Goal: Communication & Community: Answer question/provide support

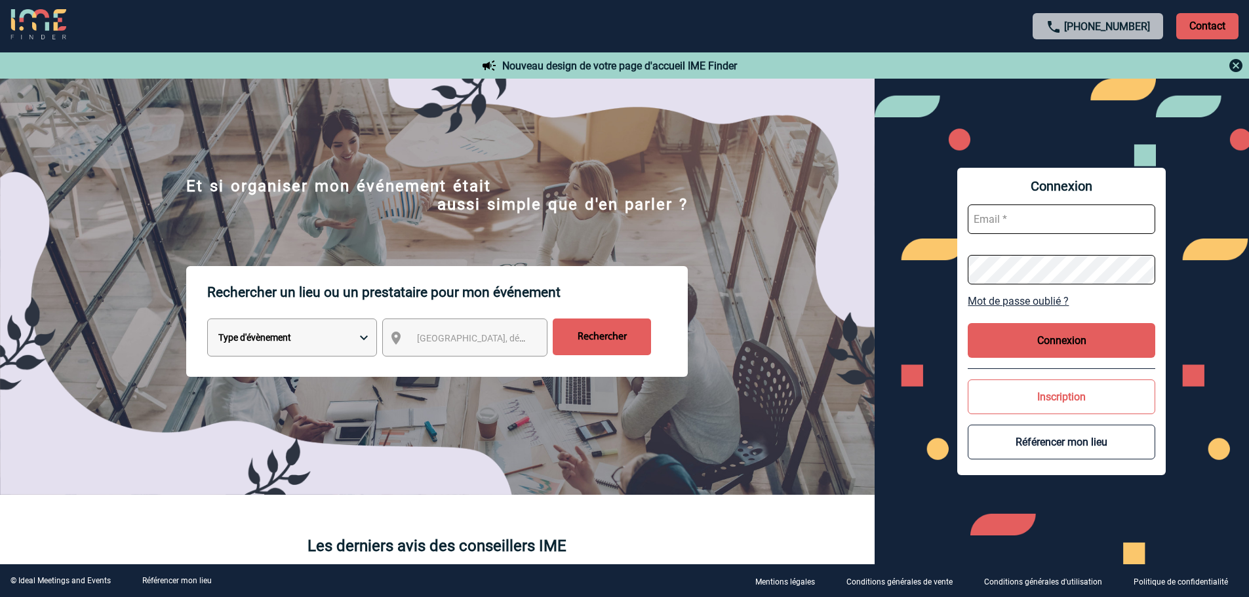
type input "broland@ime-groupe.com"
click at [1057, 351] on button "Connexion" at bounding box center [1062, 340] width 188 height 35
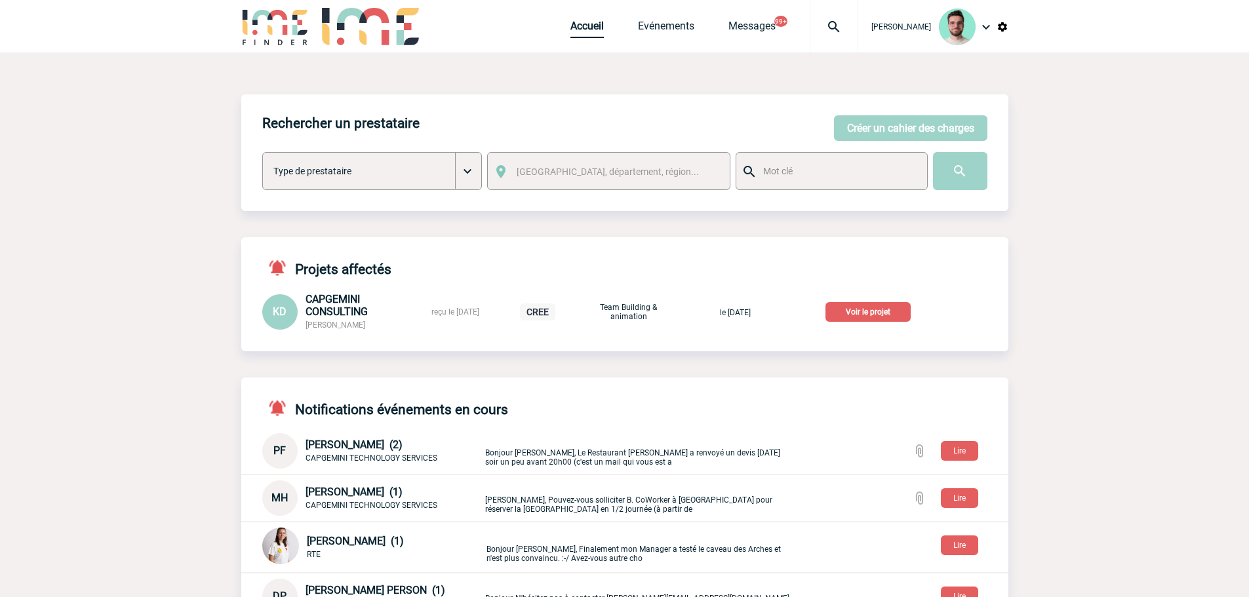
click at [576, 30] on link "Accueil" at bounding box center [586, 29] width 33 height 18
click at [833, 46] on div at bounding box center [834, 26] width 49 height 52
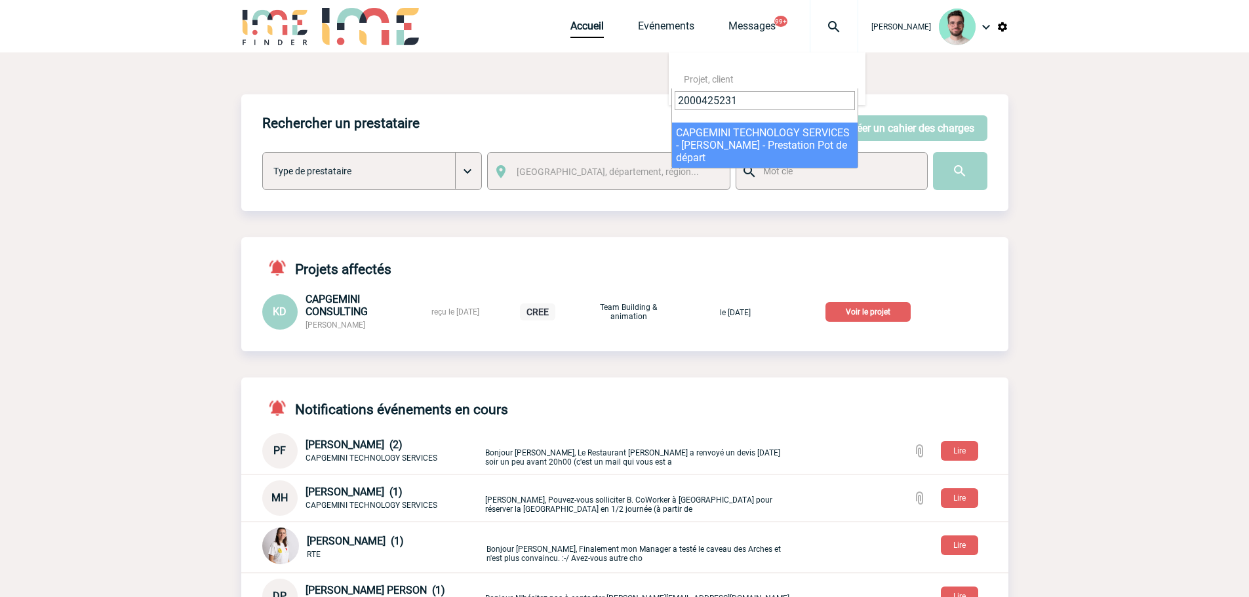
type input "2000425231"
select select "24732"
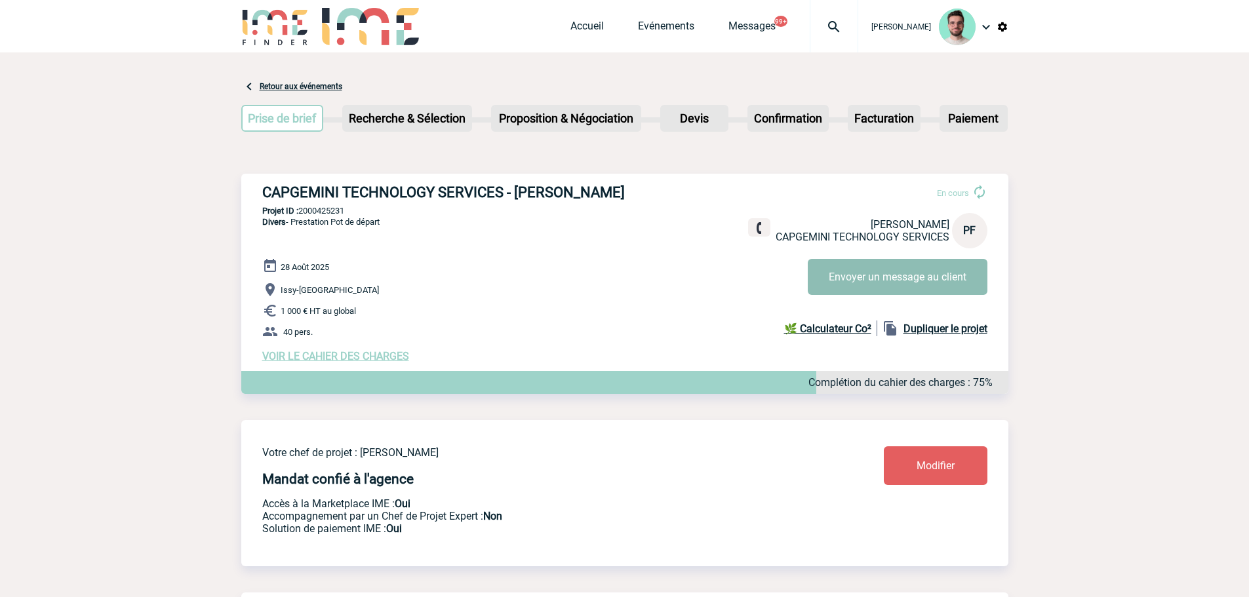
click at [910, 286] on button "Envoyer un message au client" at bounding box center [898, 277] width 180 height 36
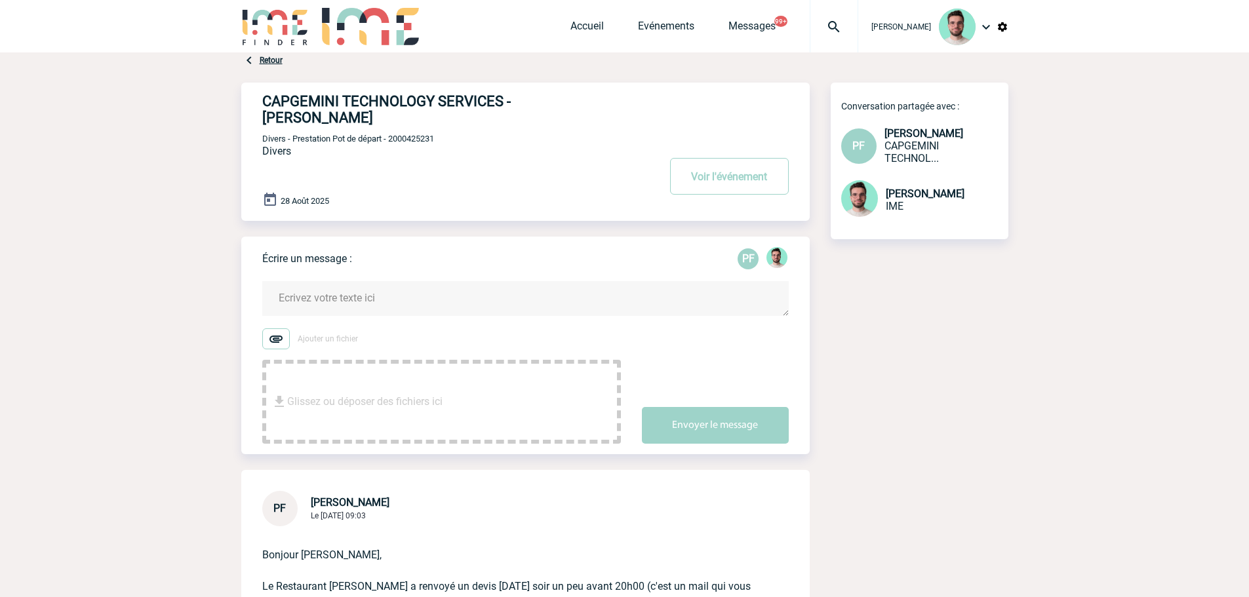
click at [361, 283] on form "Ajouter un fichier Glissez ou déposer des fichiers ici Envoyer le message" at bounding box center [536, 354] width 548 height 179
click at [362, 283] on form "Ajouter un fichier Glissez ou déposer des fichiers ici Envoyer le message" at bounding box center [536, 354] width 548 height 179
click at [374, 306] on textarea at bounding box center [525, 298] width 527 height 35
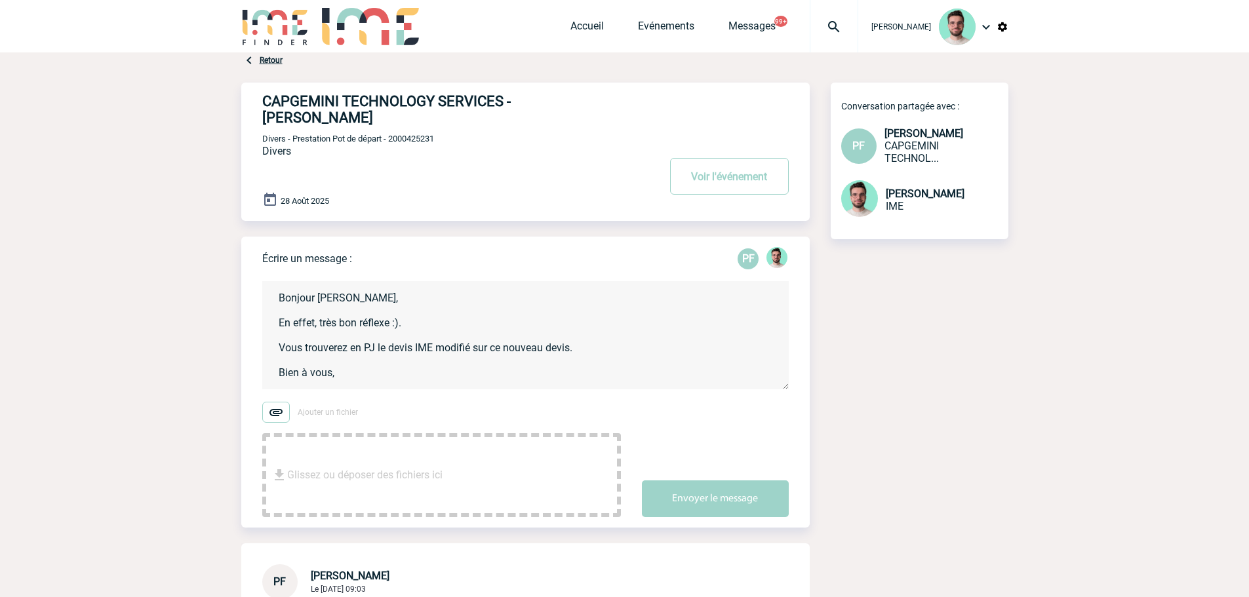
scroll to position [3, 0]
type textarea "Bonjour Patricia, En effet, très bon réflexe :). Vous trouverez en PJ le devis …"
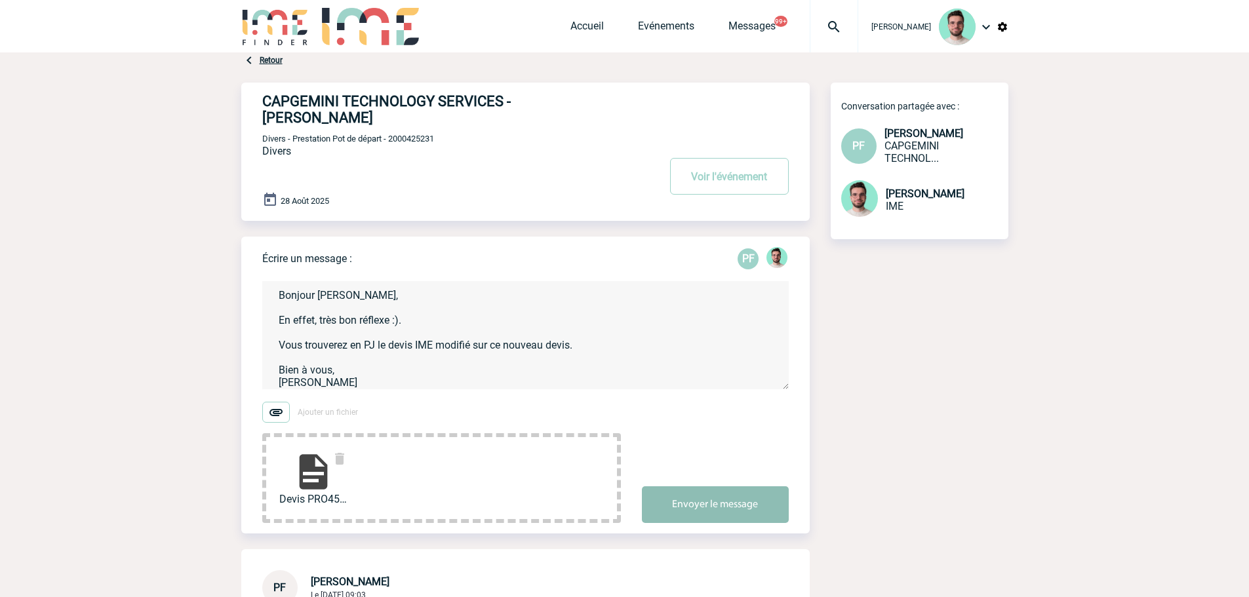
click at [730, 509] on button "Envoyer le message" at bounding box center [715, 505] width 147 height 37
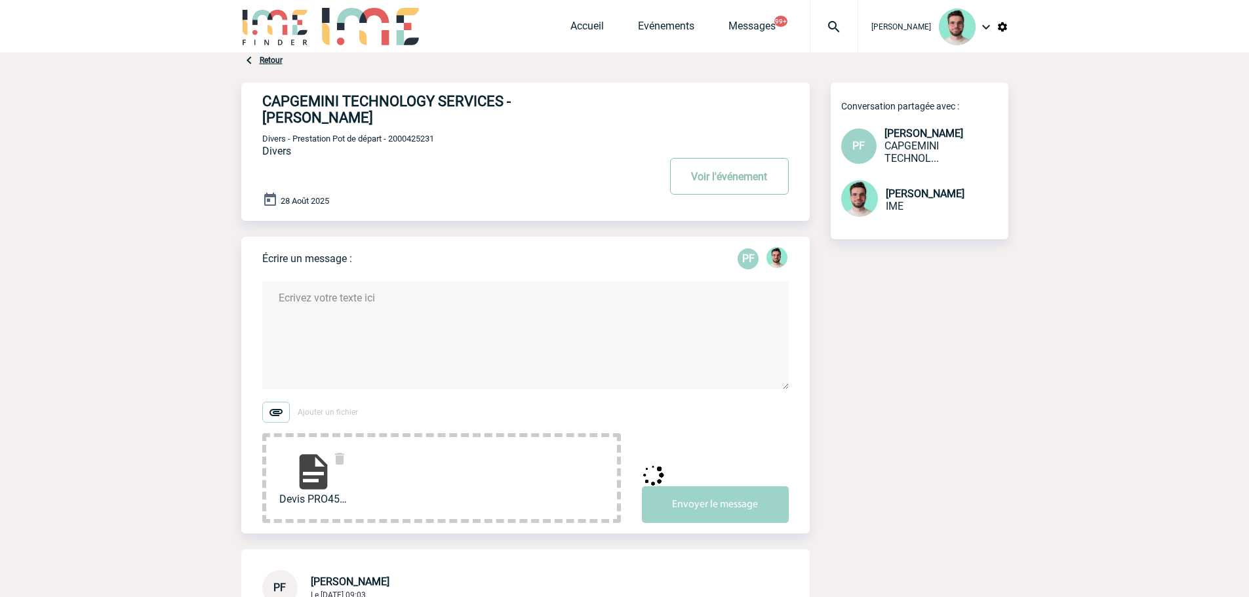
scroll to position [0, 0]
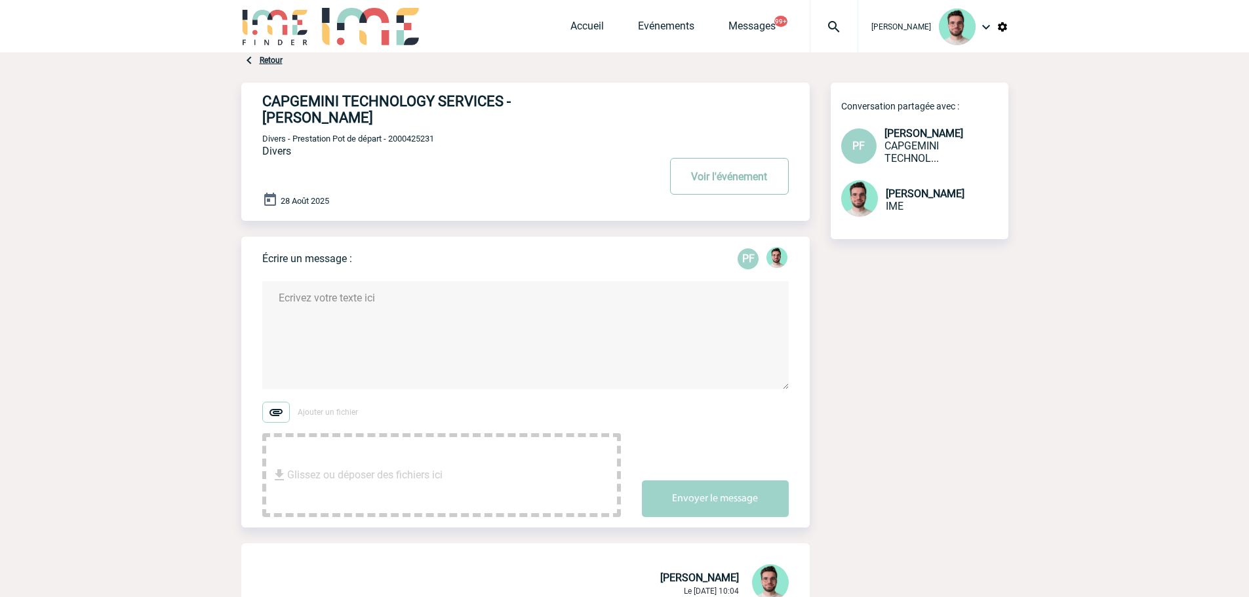
click at [721, 181] on button "Voir l'événement" at bounding box center [729, 176] width 119 height 37
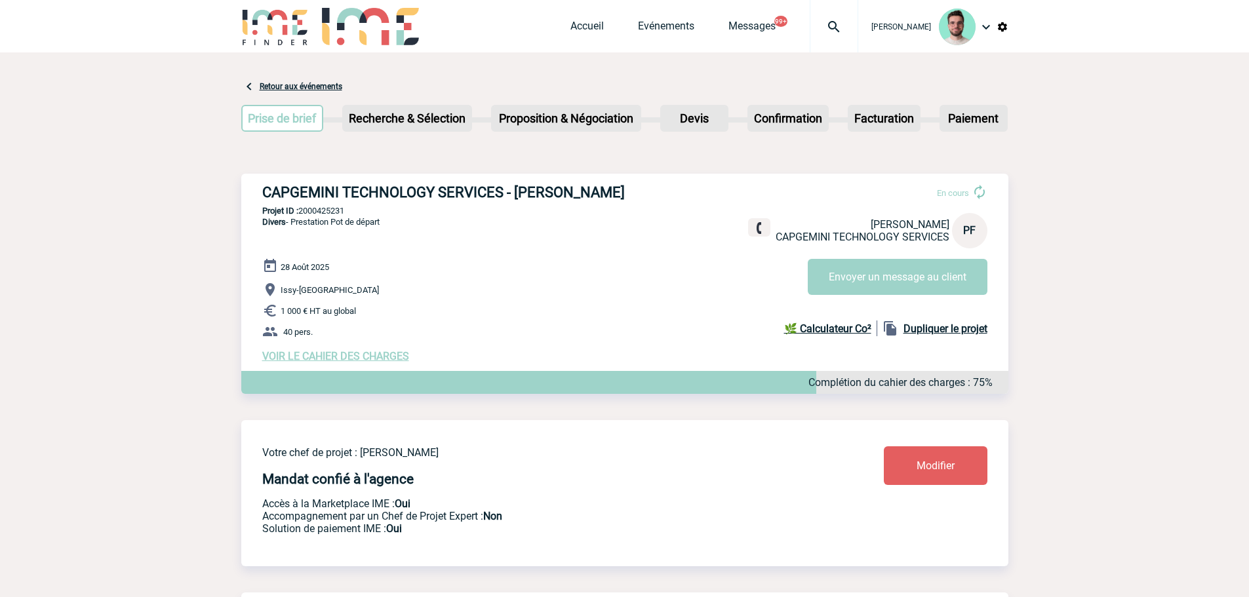
click at [688, 39] on div "Accueil Evénements Messages 99+ Projet, client Projet, client" at bounding box center [714, 26] width 288 height 52
click at [675, 31] on link "Evénements" at bounding box center [666, 29] width 56 height 18
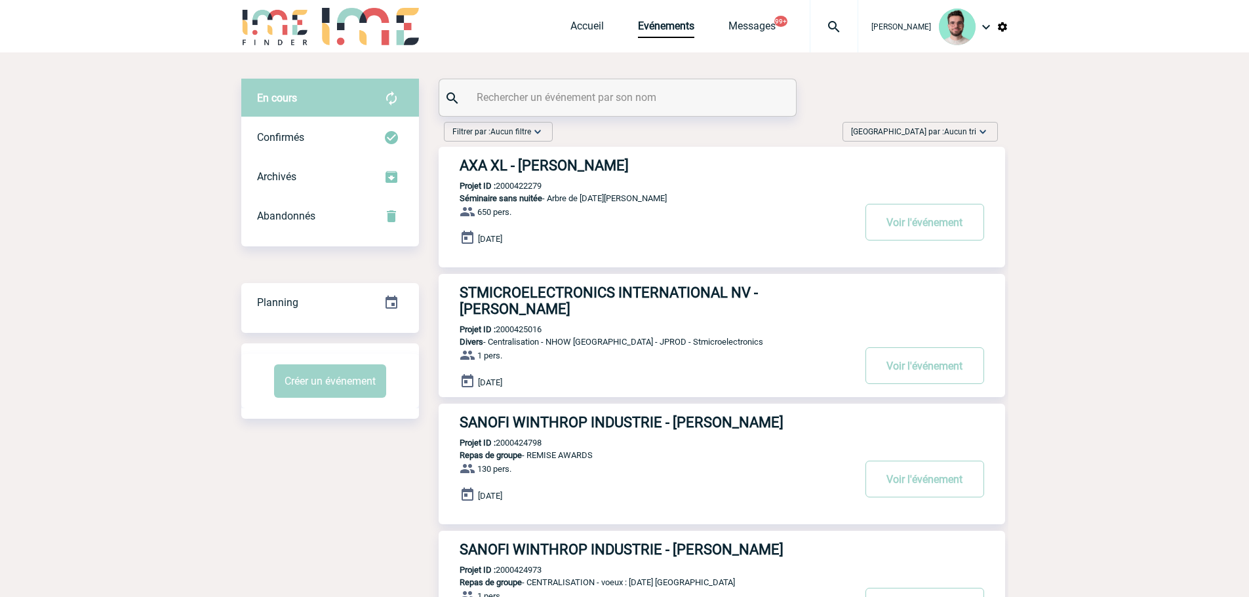
click at [612, 94] on input "text" at bounding box center [619, 97] width 292 height 19
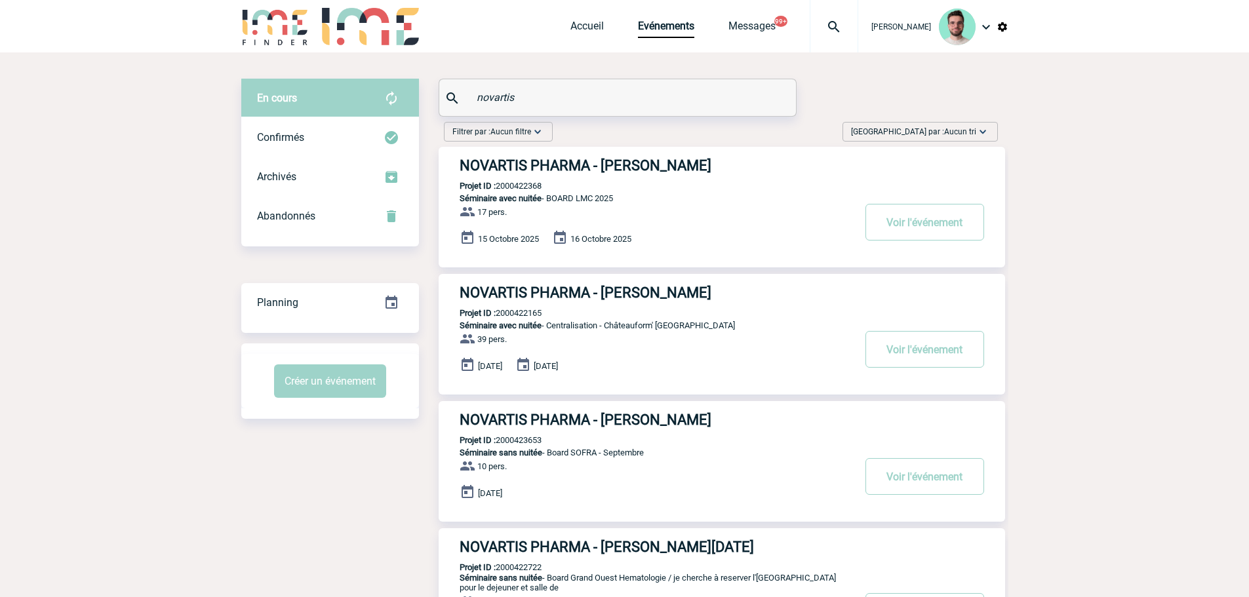
type input "novartis"
click at [517, 439] on p "Projet ID : 2000423653" at bounding box center [490, 440] width 103 height 10
click at [517, 438] on p "Projet ID : 2000423653" at bounding box center [490, 440] width 103 height 10
copy p "2000423653"
click at [525, 438] on p "Projet ID : 2000423653" at bounding box center [490, 440] width 103 height 10
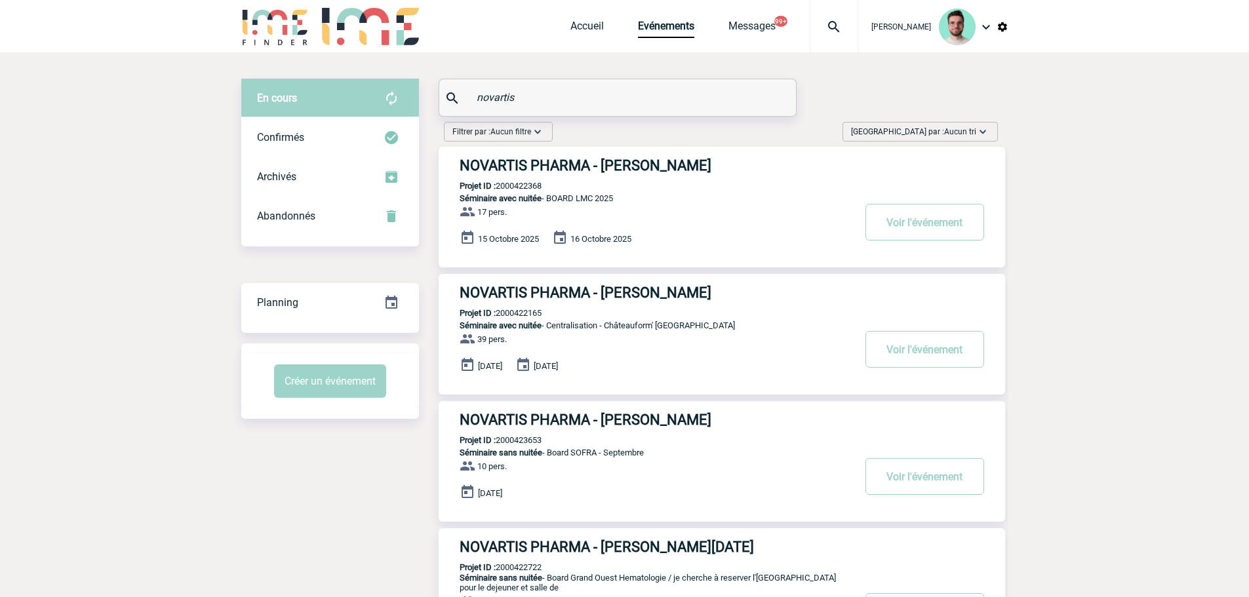
click at [525, 438] on p "Projet ID : 2000423653" at bounding box center [490, 440] width 103 height 10
copy p "2000423653"
click at [574, 28] on link "Accueil" at bounding box center [586, 29] width 33 height 18
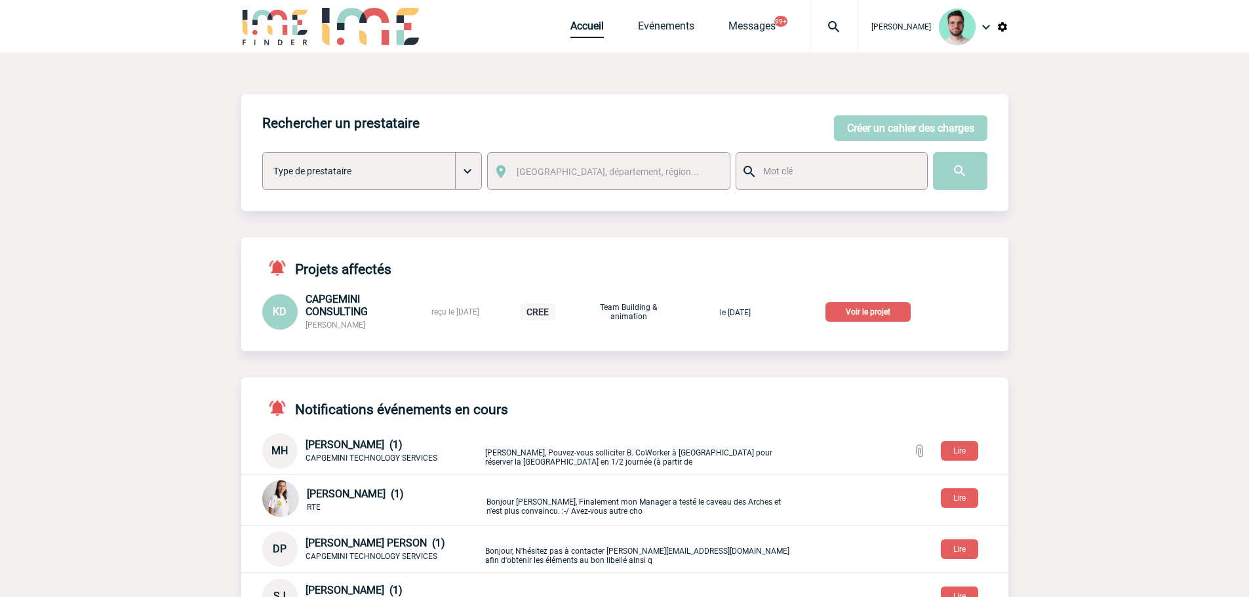
click at [575, 33] on link "Accueil" at bounding box center [586, 29] width 33 height 18
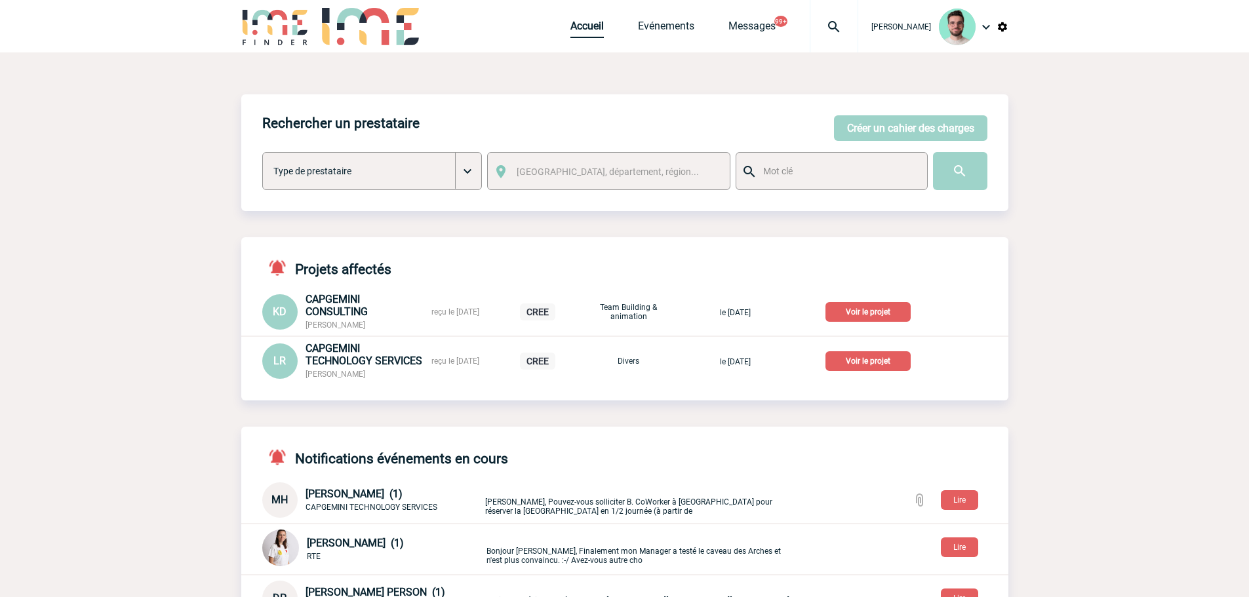
click at [578, 22] on link "Accueil" at bounding box center [586, 29] width 33 height 18
click at [882, 359] on p "Voir le projet" at bounding box center [868, 361] width 85 height 20
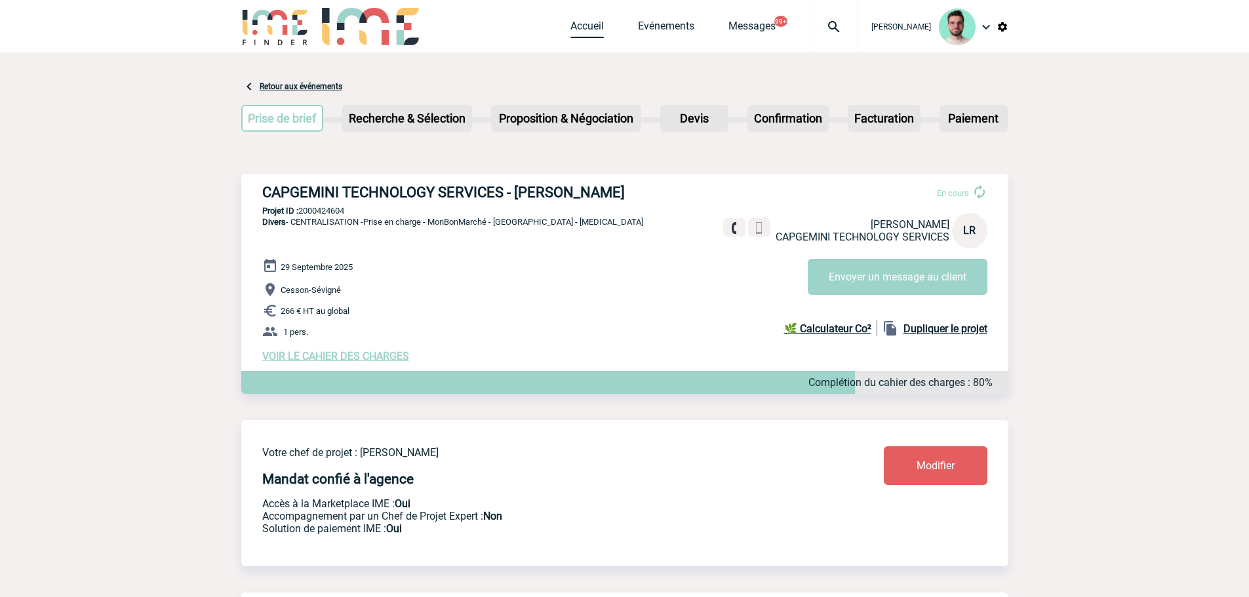
click at [575, 24] on link "Accueil" at bounding box center [586, 29] width 33 height 18
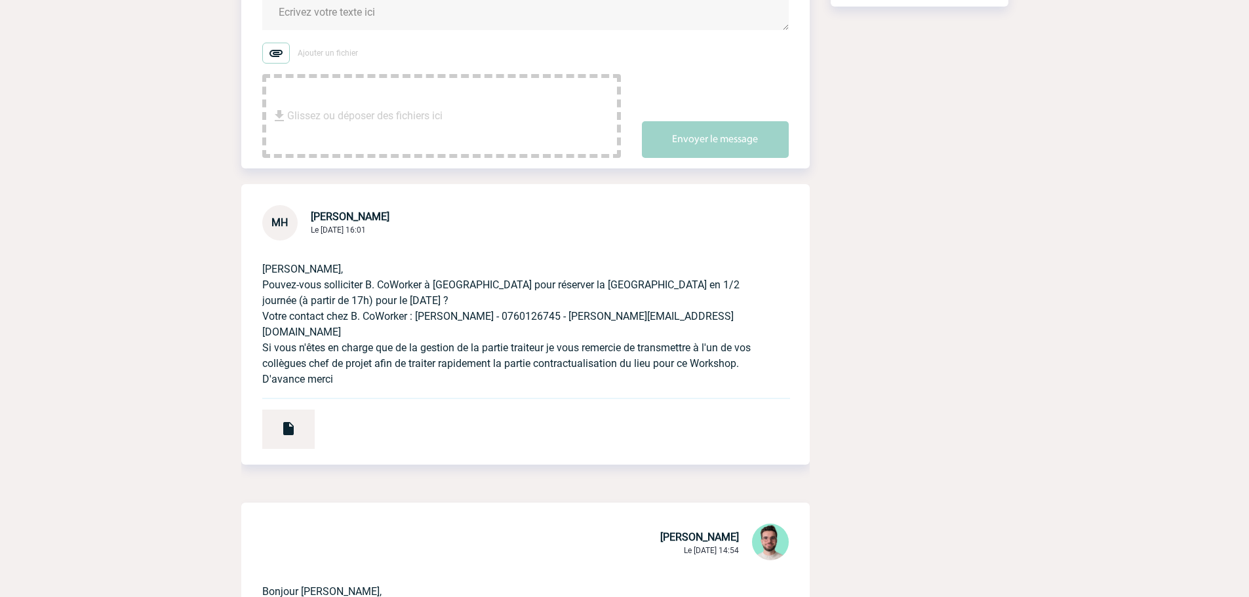
scroll to position [328, 0]
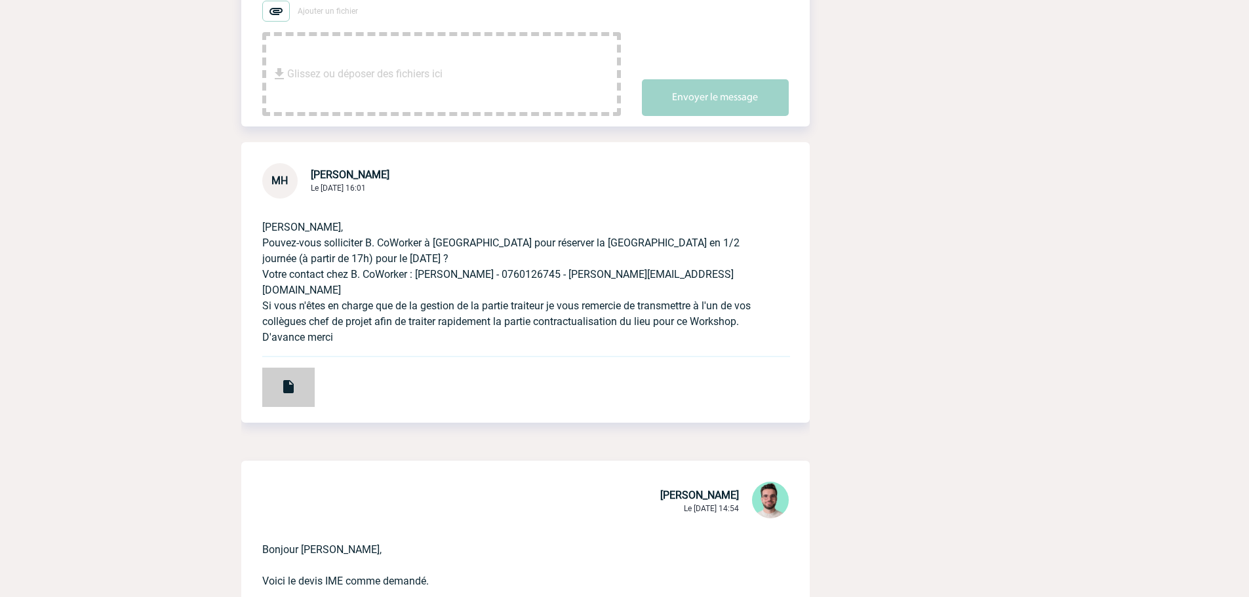
click at [287, 389] on img at bounding box center [289, 387] width 16 height 16
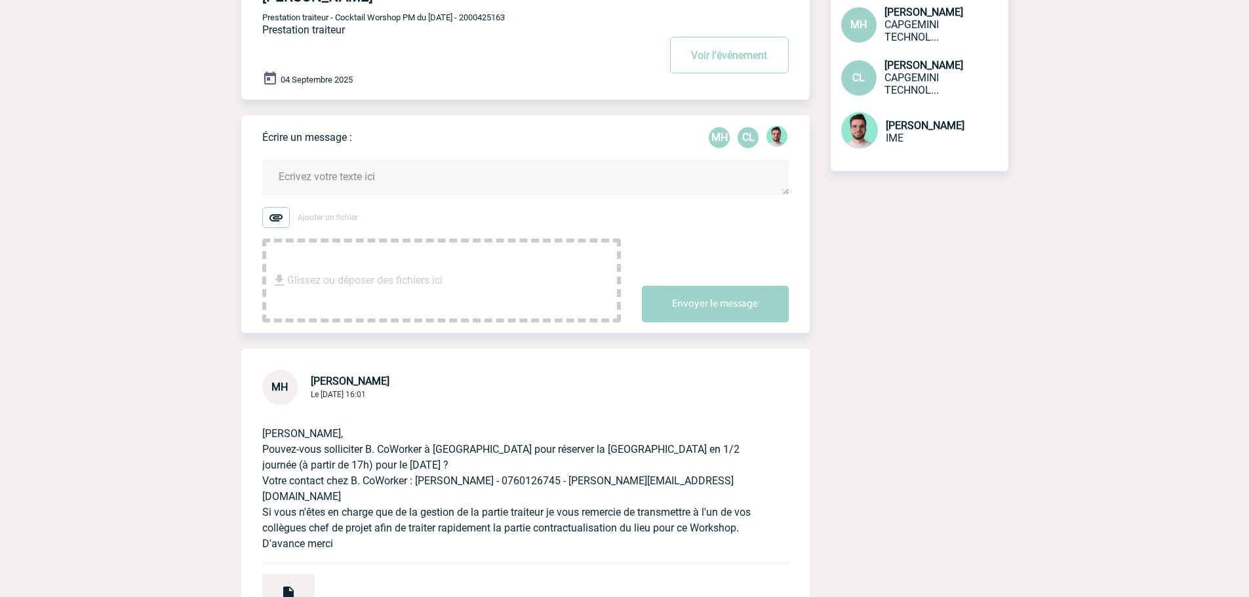
scroll to position [0, 0]
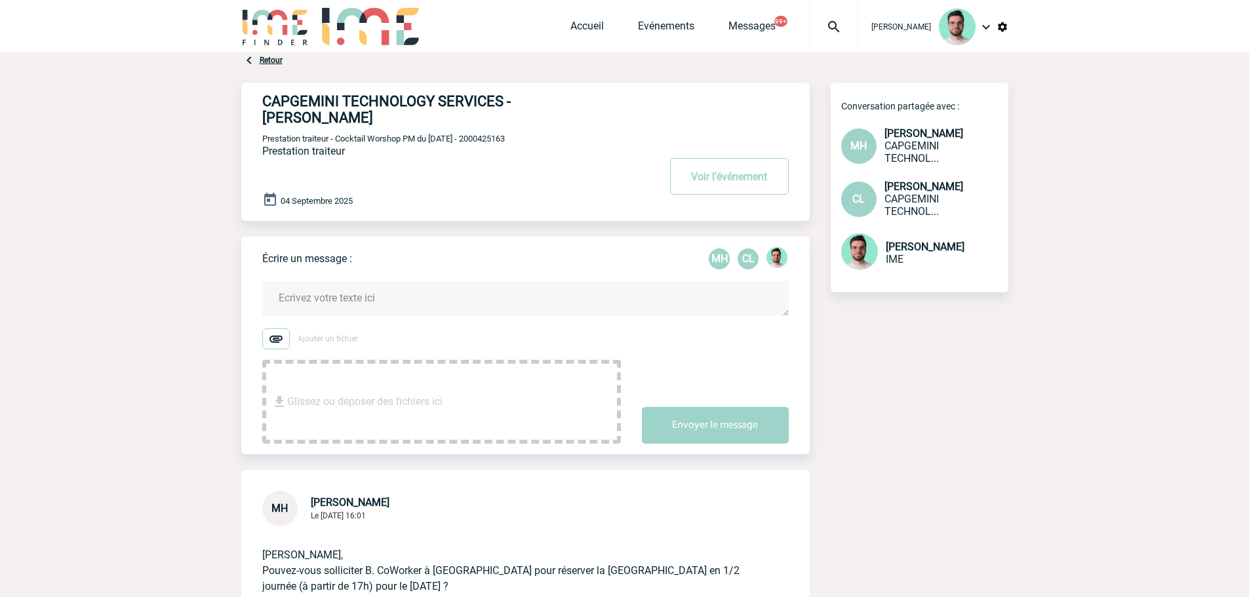
click at [492, 137] on span "Prestation traiteur - Cocktail Worshop PM du 04.09.25 - 2000425163" at bounding box center [383, 139] width 243 height 10
copy span "2000425163"
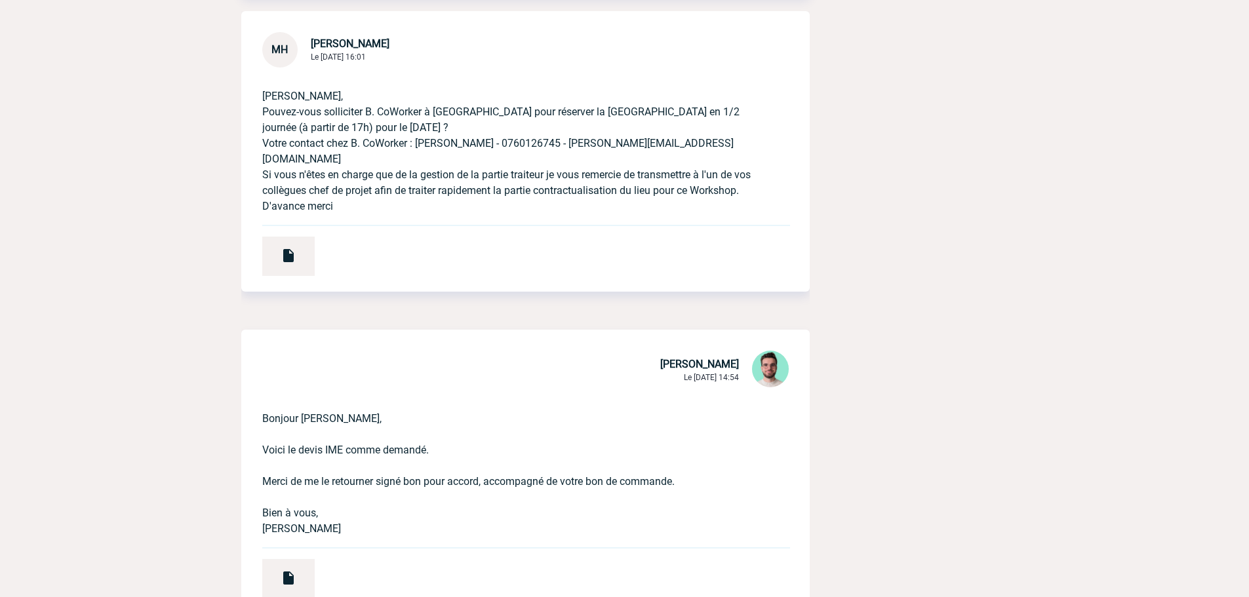
scroll to position [131, 0]
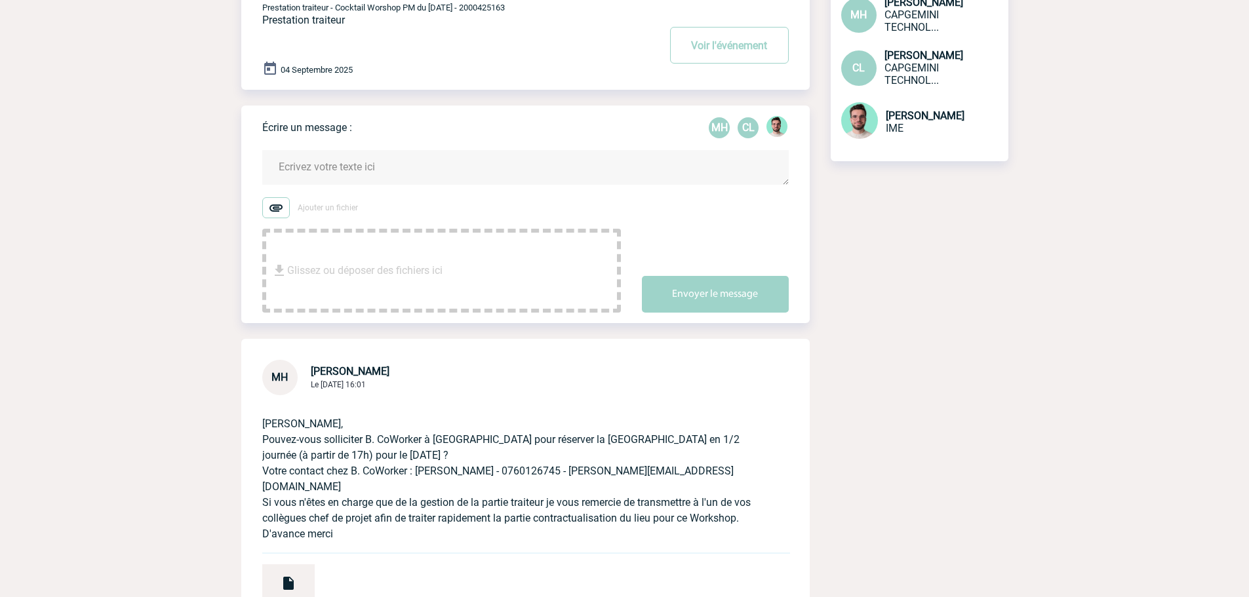
click at [505, 10] on span "Prestation traiteur - Cocktail Worshop PM du 04.09.25 - 2000425163" at bounding box center [383, 8] width 243 height 10
click at [349, 182] on textarea at bounding box center [525, 167] width 527 height 35
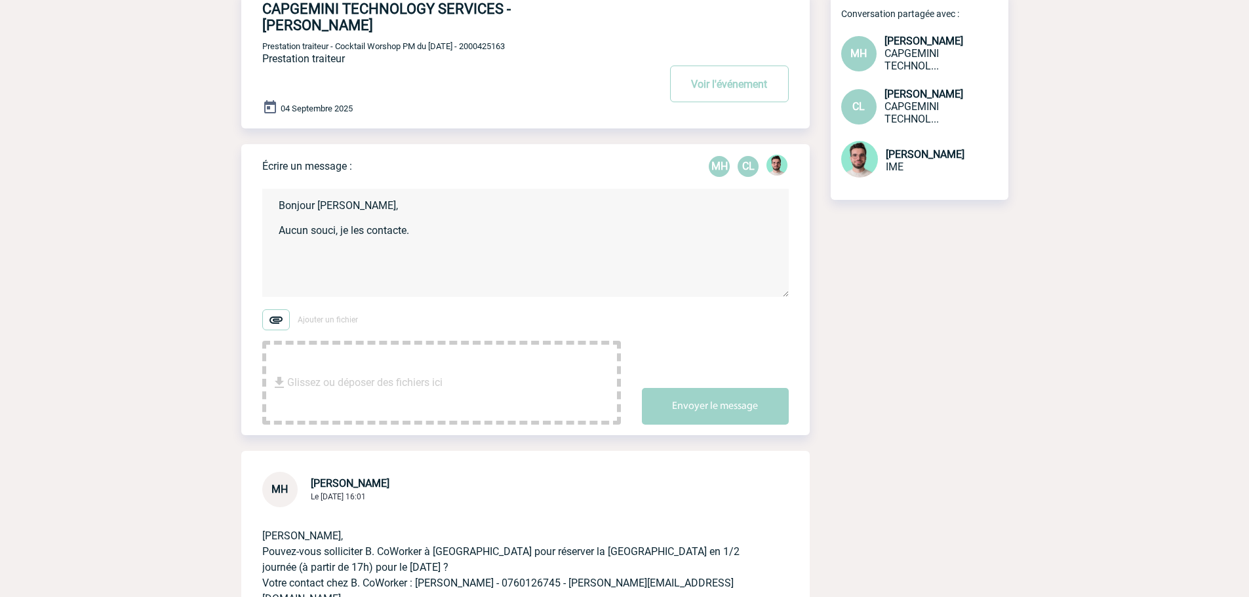
scroll to position [0, 0]
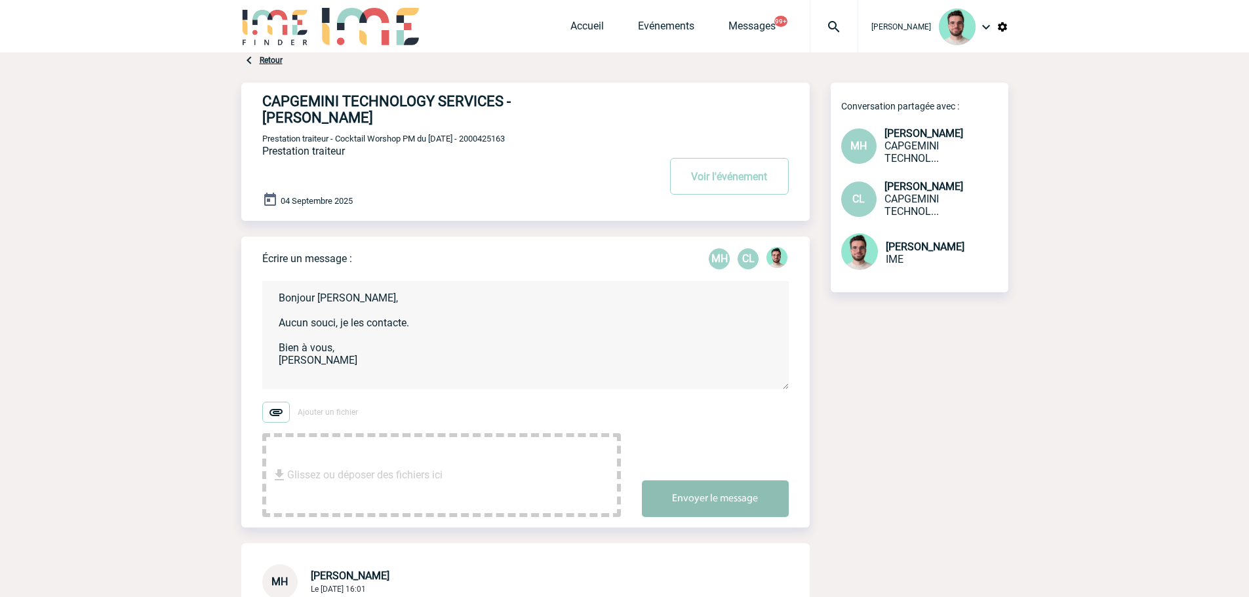
type textarea "Bonjour Marie-Claude, Aucun souci, je les contacte. Bien à vous, Benjamin"
click at [742, 515] on button "Envoyer le message" at bounding box center [715, 499] width 147 height 37
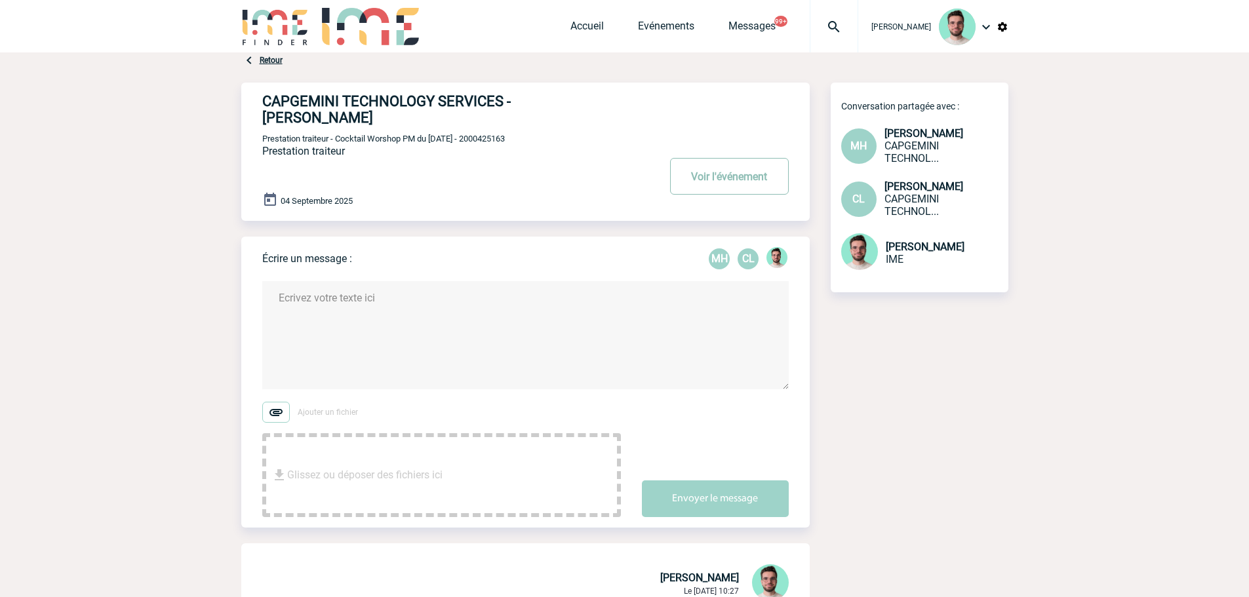
click at [711, 184] on button "Voir l'événement" at bounding box center [729, 176] width 119 height 37
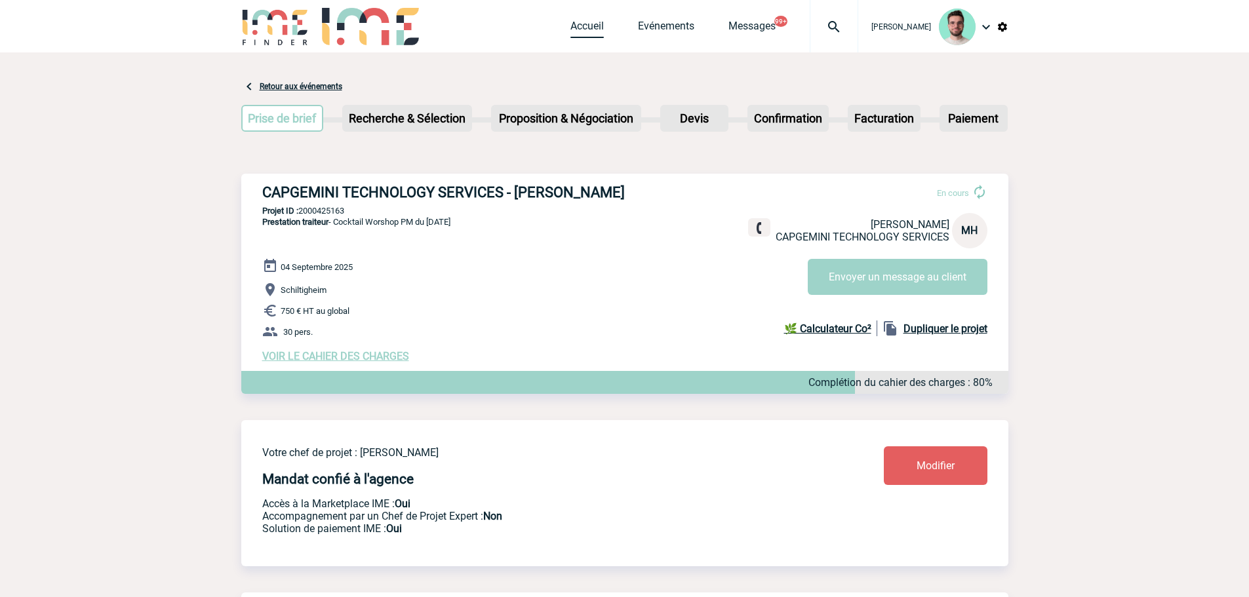
click at [574, 31] on link "Accueil" at bounding box center [586, 29] width 33 height 18
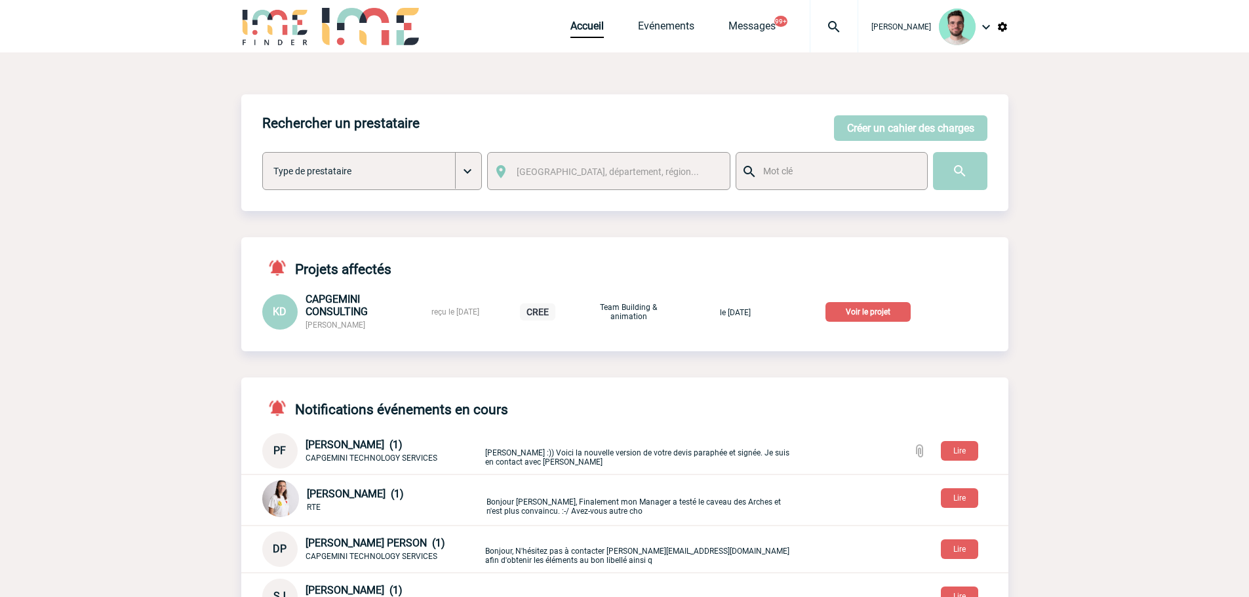
click at [887, 308] on p "Voir le projet" at bounding box center [868, 312] width 85 height 20
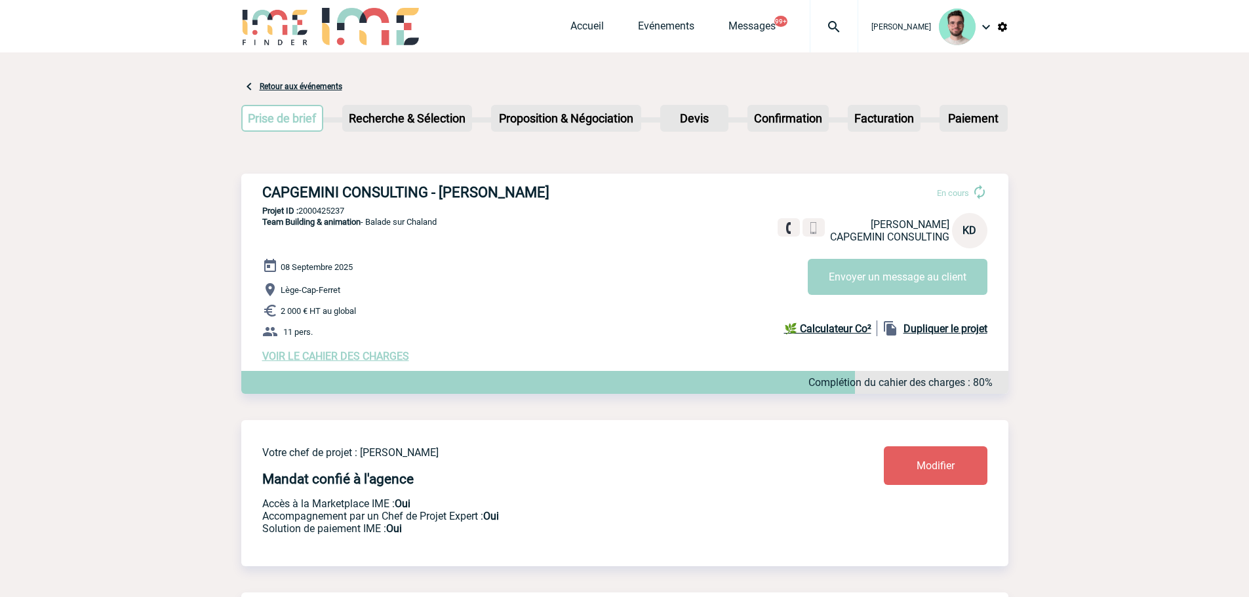
click at [377, 353] on div "08 Septembre 2025 Lège-Cap-Ferret 2 000 € HT au global 11 pers. VOIR LE CAHIER …" at bounding box center [635, 310] width 746 height 104
click at [376, 353] on span "VOIR LE CAHIER DES CHARGES" at bounding box center [335, 356] width 147 height 12
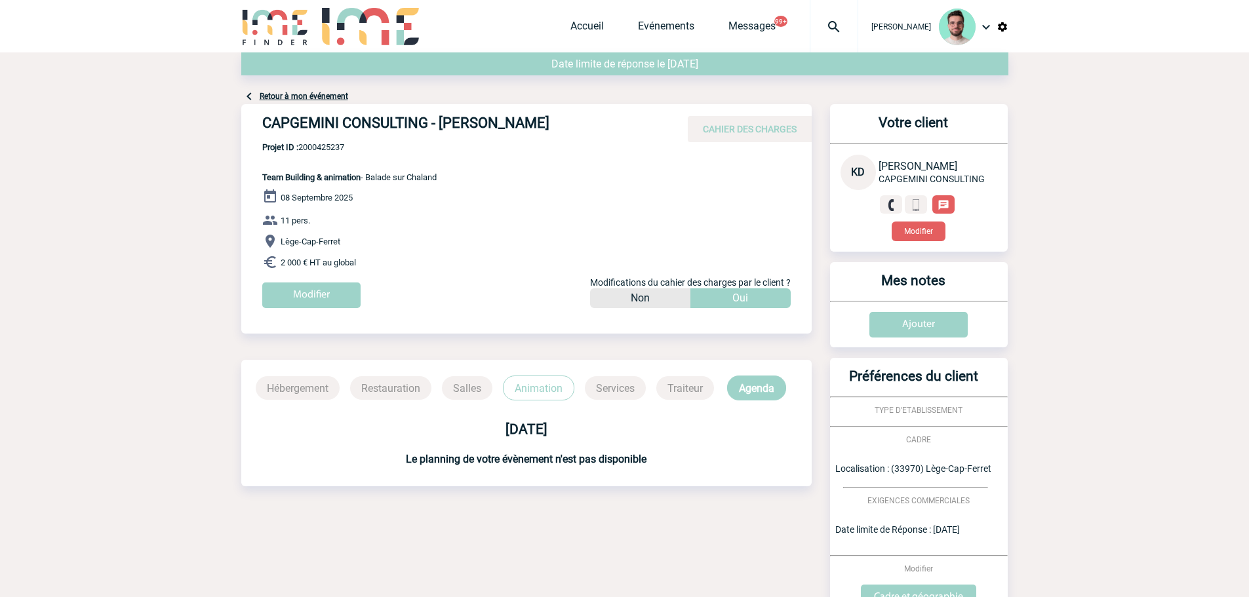
click at [363, 98] on div "Retour à mon événement" at bounding box center [624, 78] width 767 height 52
click at [355, 118] on h4 "CAPGEMINI CONSULTING - [PERSON_NAME]" at bounding box center [458, 126] width 393 height 22
copy div "CAPGEMINI CONSULTING - [PERSON_NAME]"
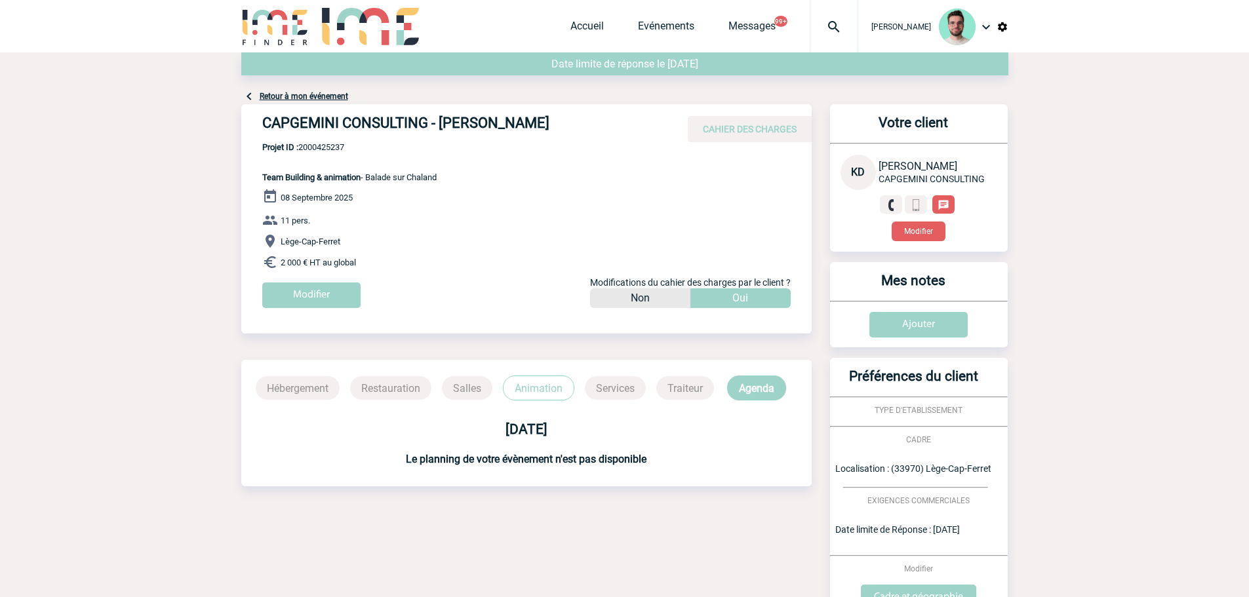
click at [328, 147] on span "Projet ID : 2000425237" at bounding box center [349, 147] width 174 height 10
copy span "2000425237"
click at [325, 92] on link "Retour à mon événement" at bounding box center [304, 96] width 89 height 9
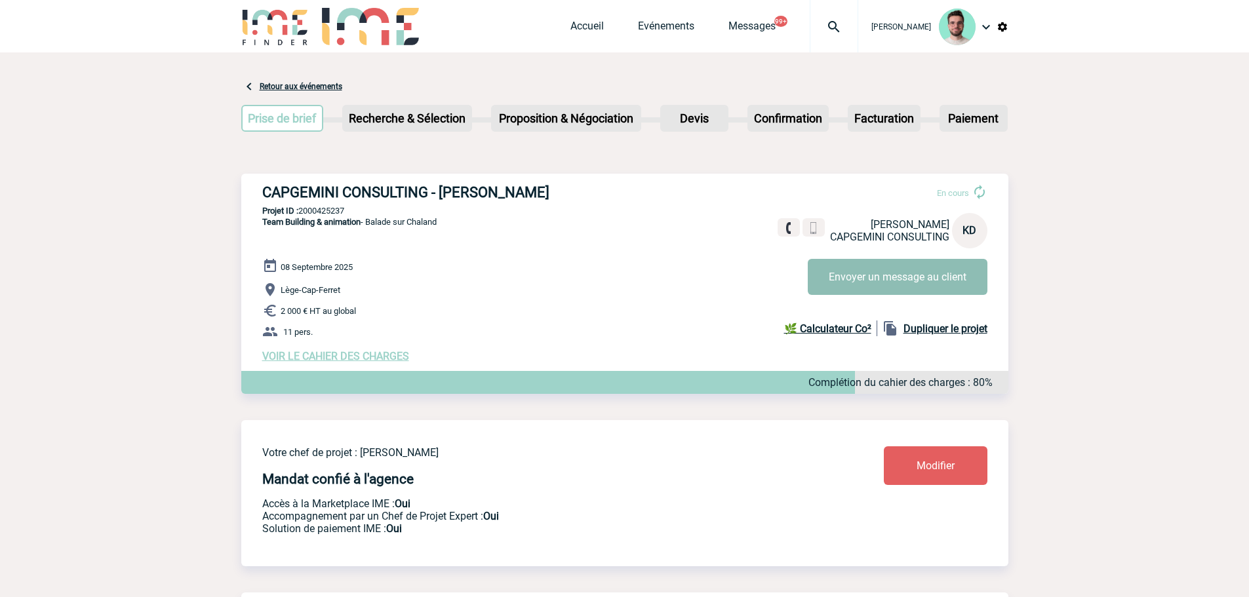
click at [921, 272] on button "Envoyer un message au client" at bounding box center [898, 277] width 180 height 36
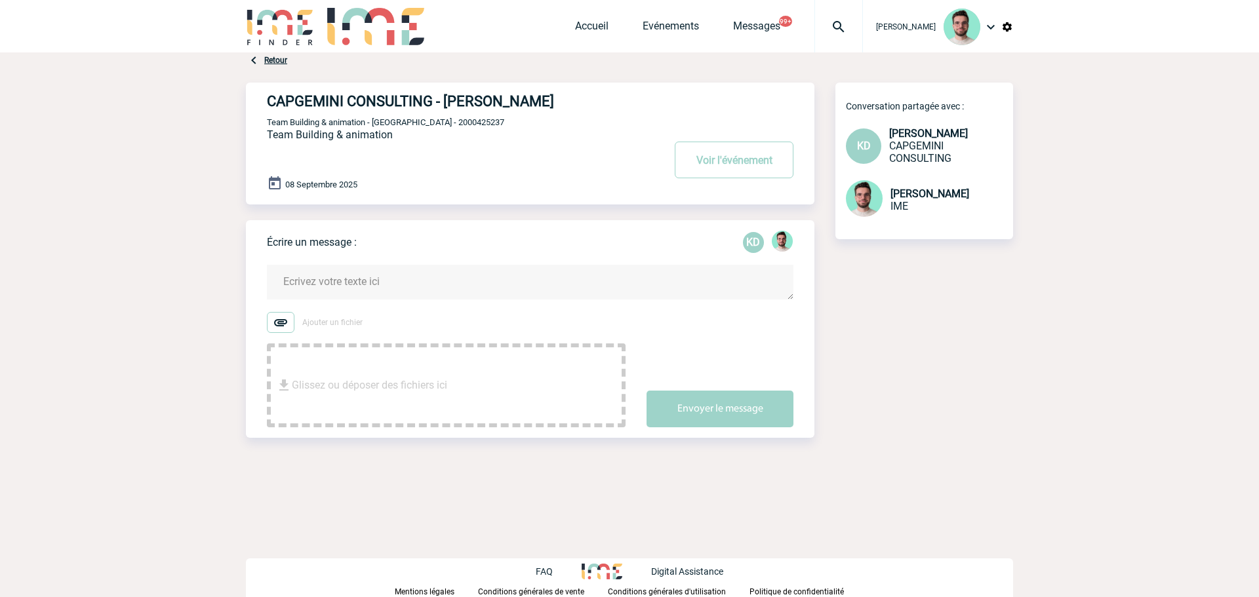
click at [410, 292] on textarea at bounding box center [530, 282] width 527 height 35
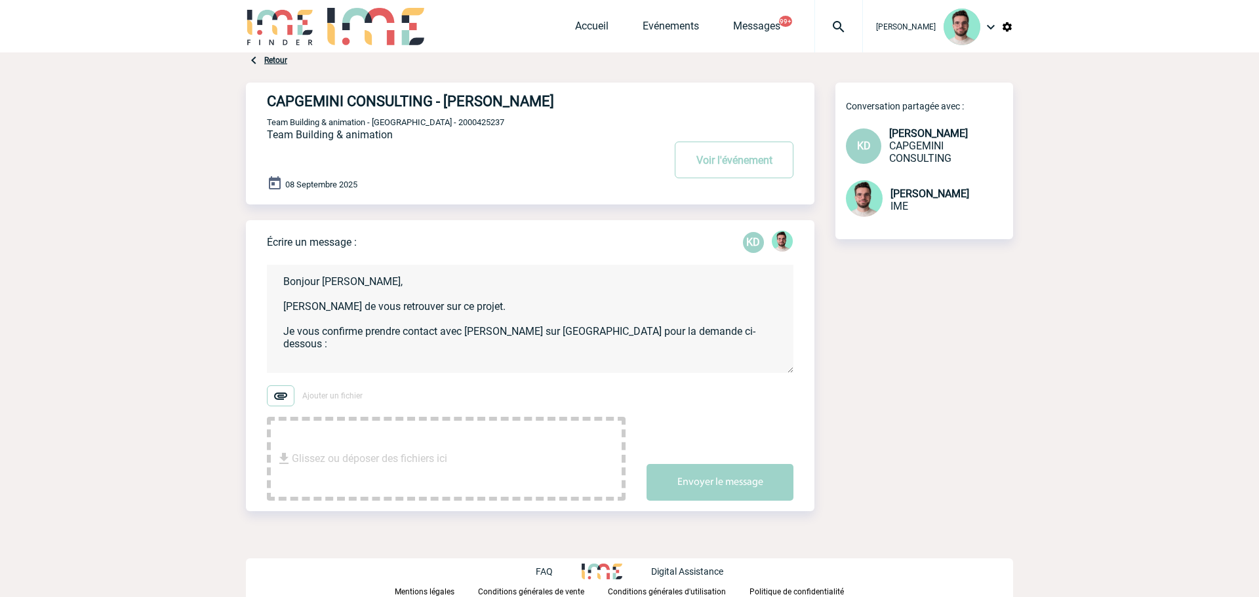
click at [327, 366] on textarea "Bonjour [PERSON_NAME], [PERSON_NAME] de vous retrouver sur ce projet. Je vous c…" at bounding box center [530, 319] width 527 height 108
paste textarea "Société : CAPGEMINI CONSULTING Contact : [PERSON_NAME] N° de demande : 20004252…"
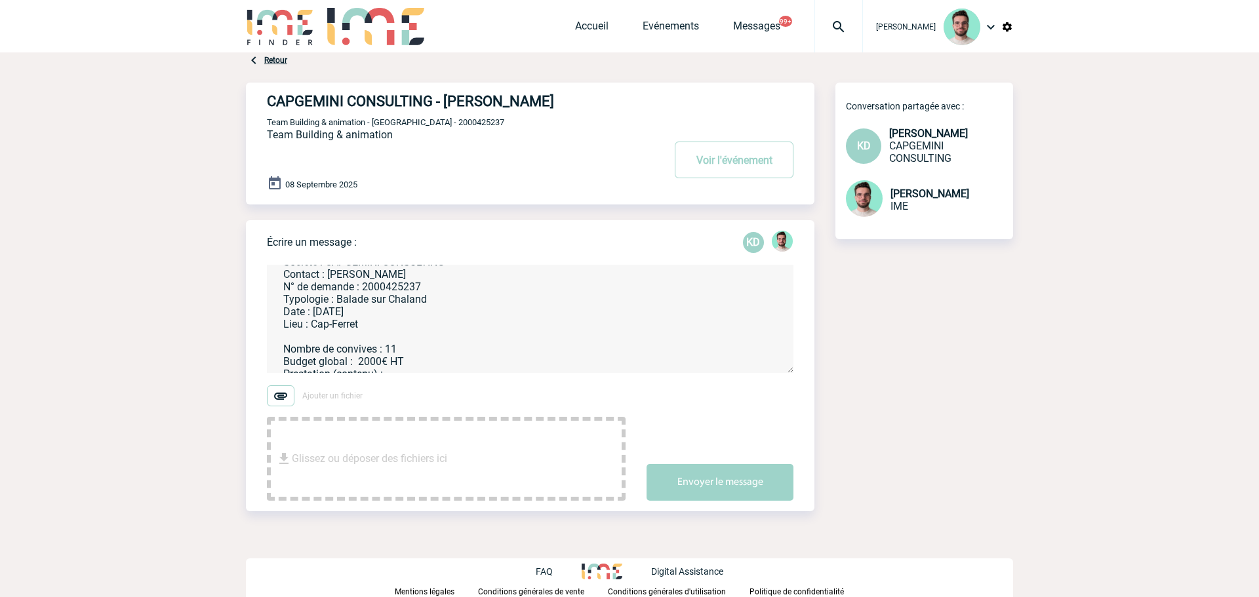
scroll to position [167, 0]
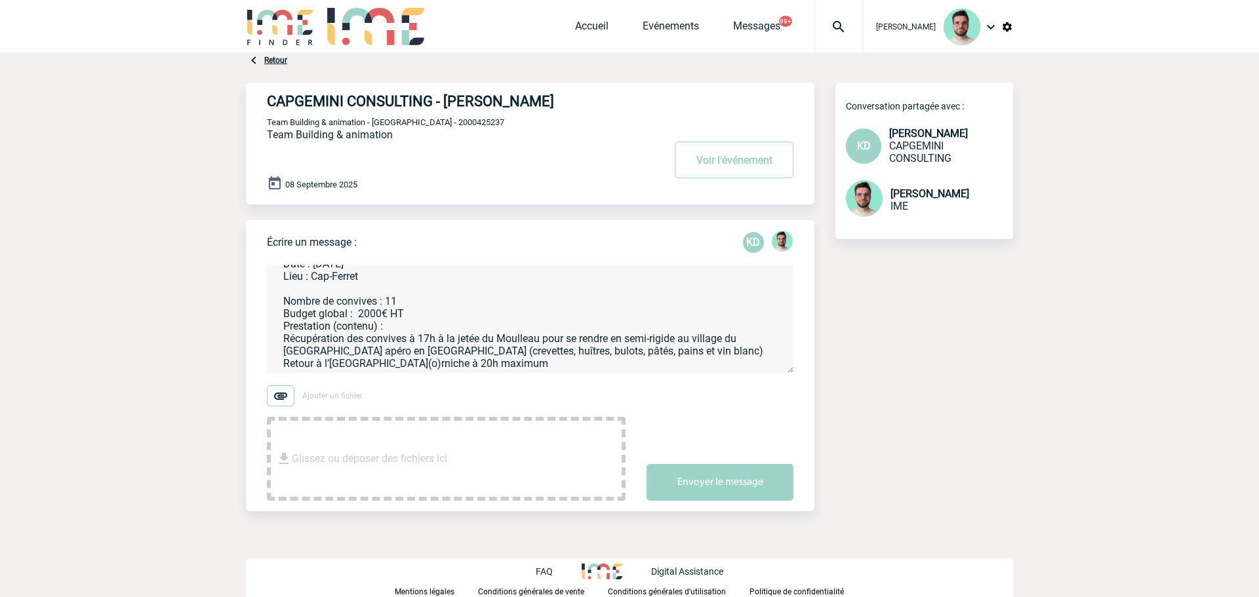
click at [506, 364] on textarea "Bonjour [PERSON_NAME], [PERSON_NAME] de vous retrouver sur ce projet. Je vous c…" at bounding box center [530, 319] width 527 height 108
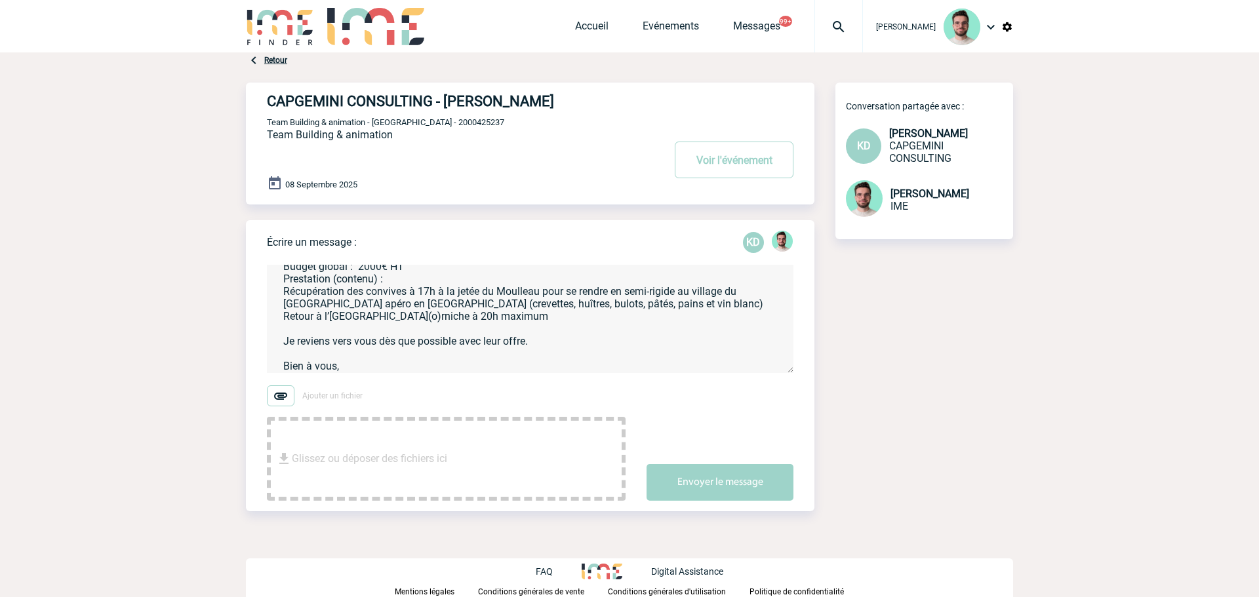
scroll to position [214, 0]
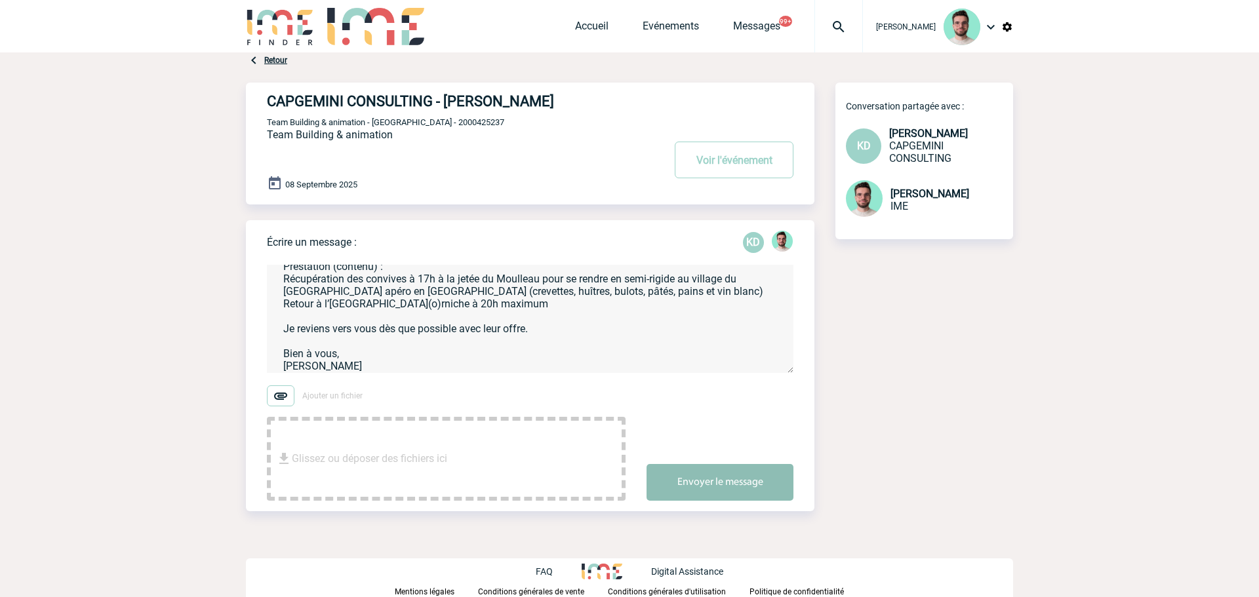
type textarea "Bonjour [PERSON_NAME], [PERSON_NAME] de vous retrouver sur ce projet. Je vous c…"
click at [722, 480] on button "Envoyer le message" at bounding box center [720, 482] width 147 height 37
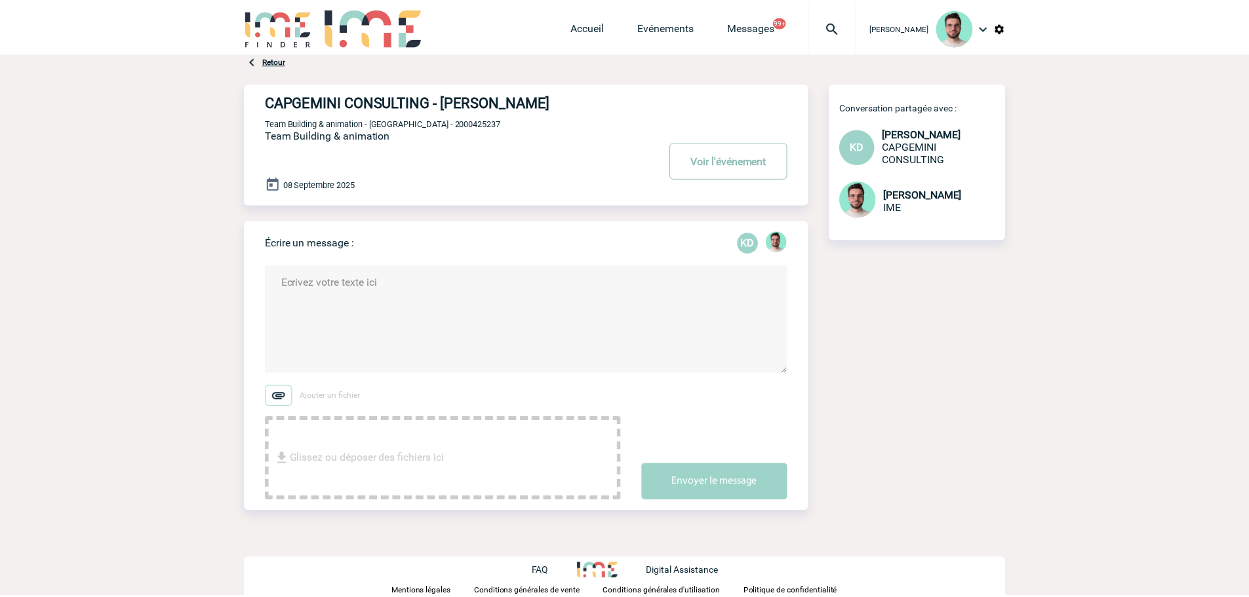
scroll to position [0, 0]
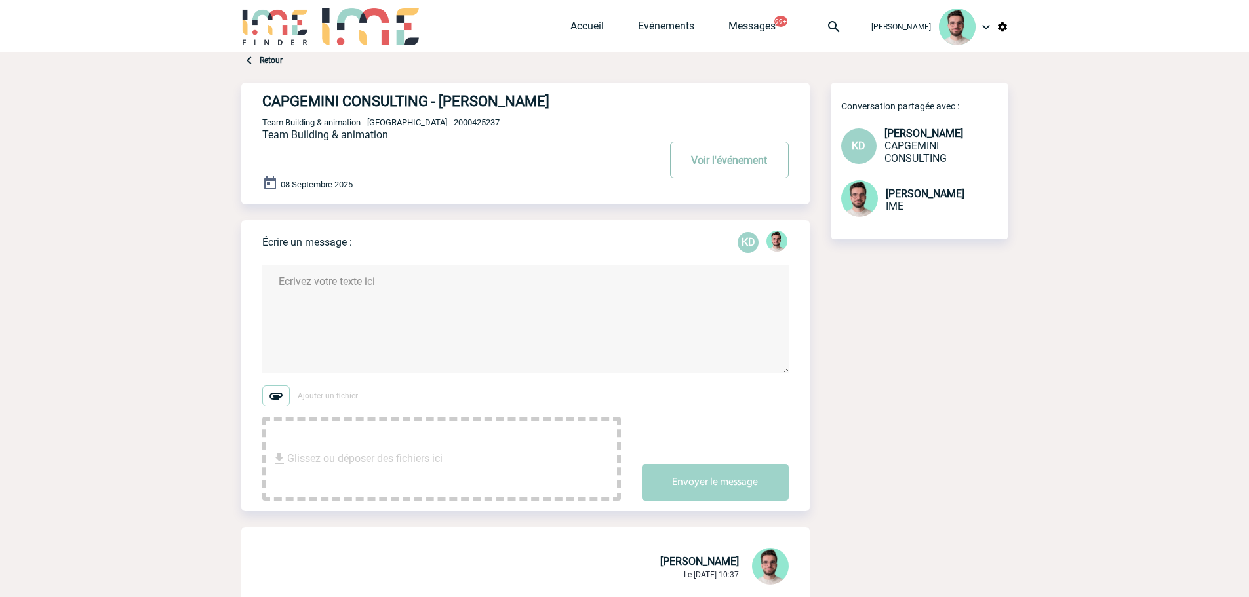
click at [729, 155] on button "Voir l'événement" at bounding box center [729, 160] width 119 height 37
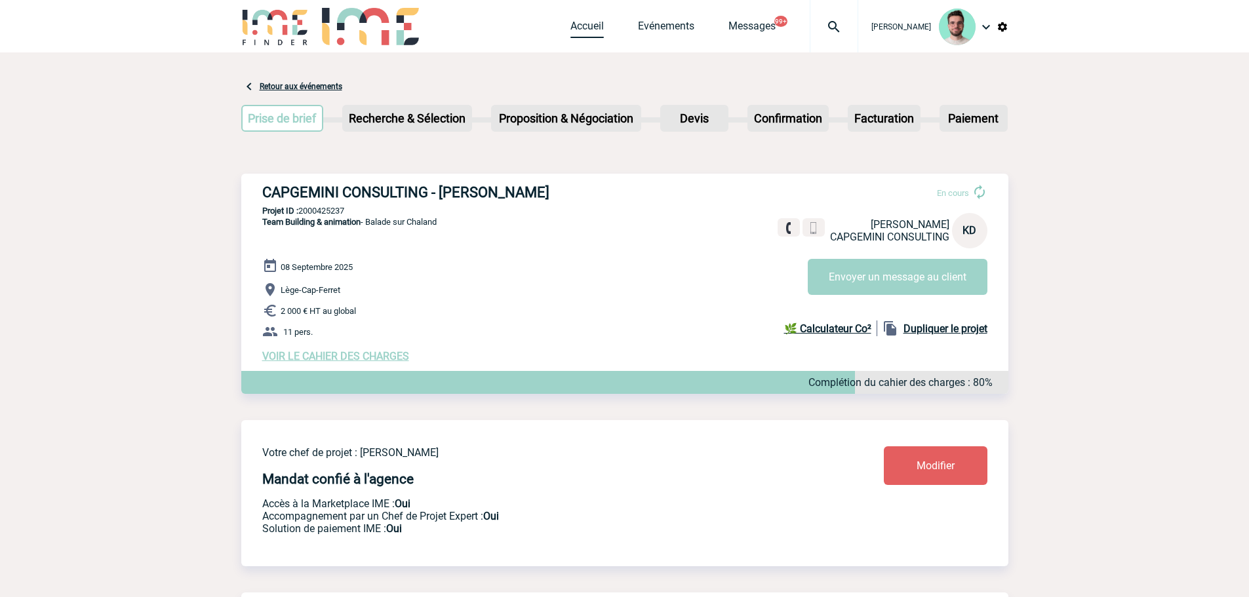
click at [579, 27] on link "Accueil" at bounding box center [586, 29] width 33 height 18
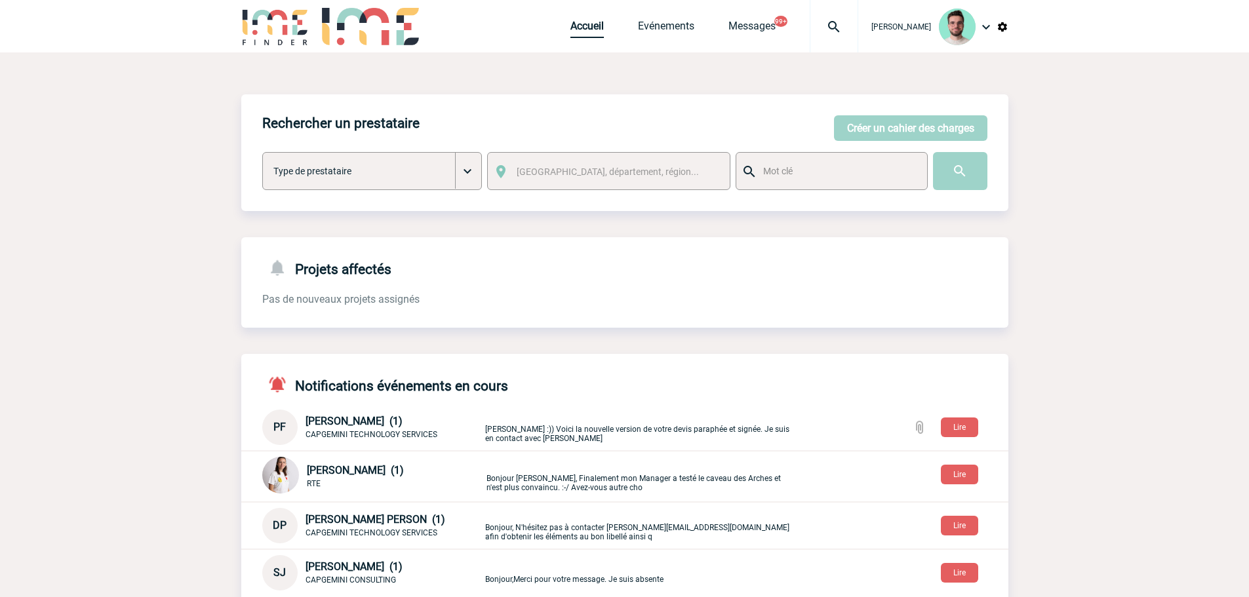
click at [589, 28] on link "Accueil" at bounding box center [586, 29] width 33 height 18
click at [240, 336] on body "Benjamin ROLAND Accueil Evénements 99+" at bounding box center [624, 476] width 1249 height 952
click at [570, 232] on div "Rechercher un prestataire Créer un cahier des charges Créer un cahier des charg…" at bounding box center [624, 509] width 767 height 831
click at [637, 72] on div "Rechercher un prestataire Créer un cahier des charges Créer un cahier des charg…" at bounding box center [624, 502] width 767 height 900
drag, startPoint x: 833, startPoint y: 39, endPoint x: 829, endPoint y: 46, distance: 8.0
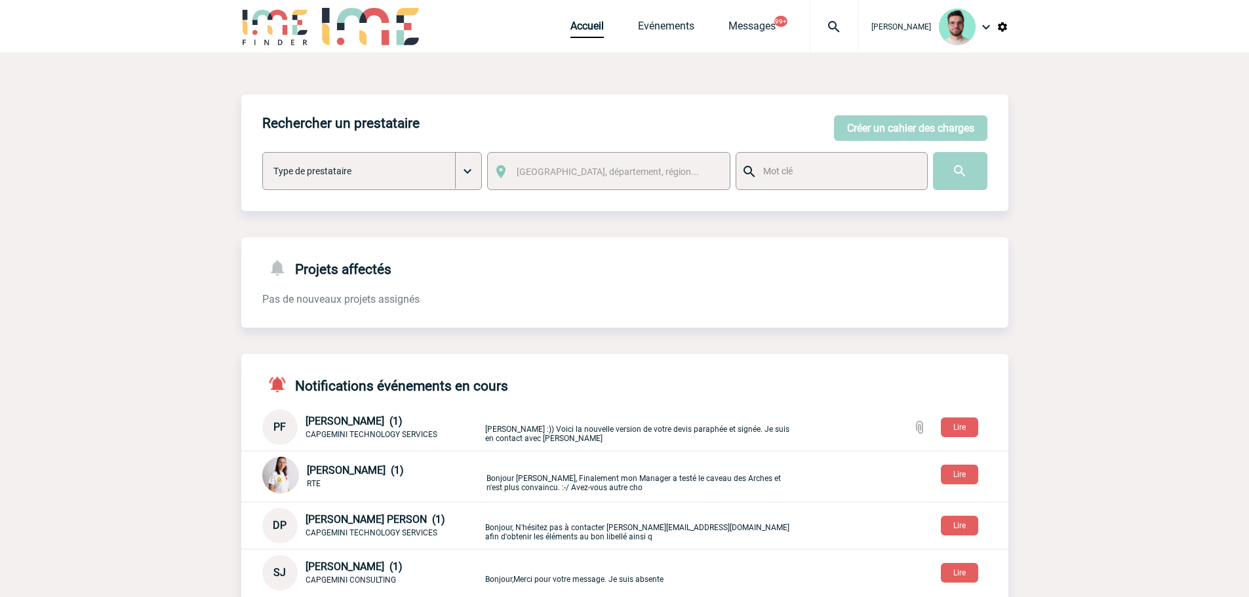
click at [833, 39] on div at bounding box center [834, 26] width 49 height 52
type input "2000425217"
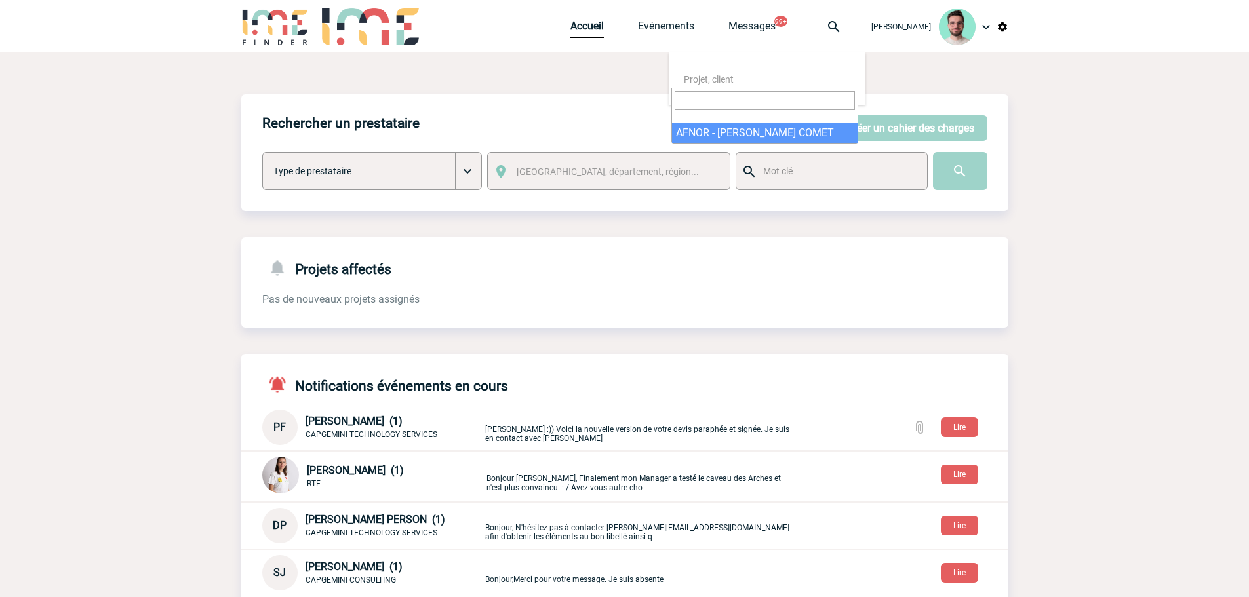
select select "24718"
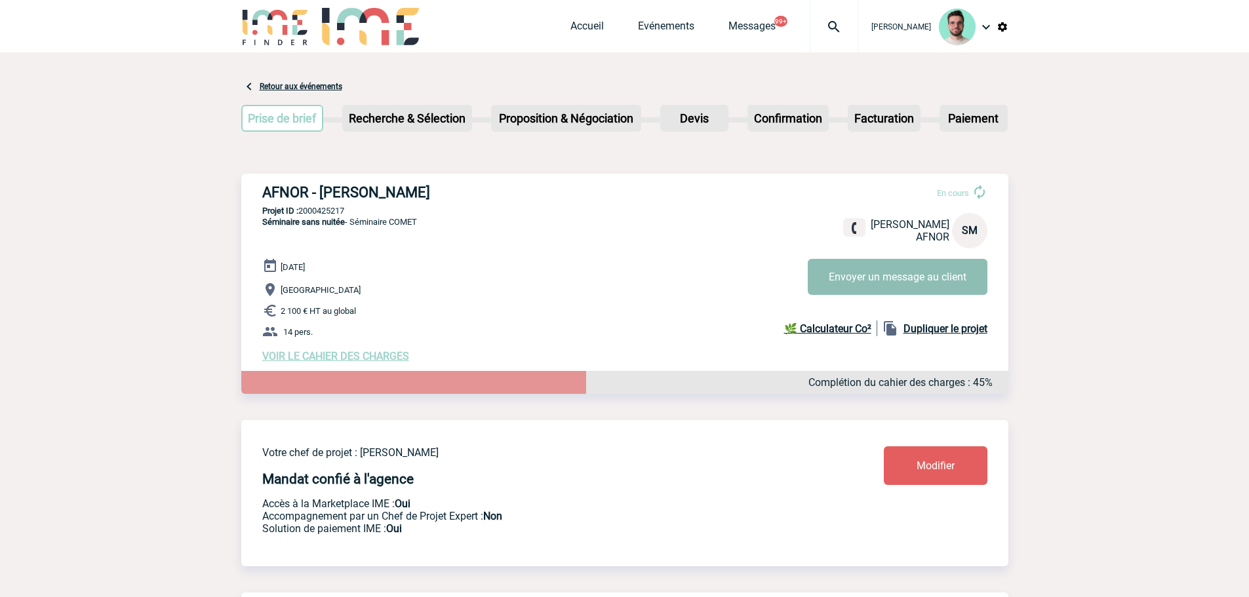
click at [963, 287] on button "Envoyer un message au client" at bounding box center [898, 277] width 180 height 36
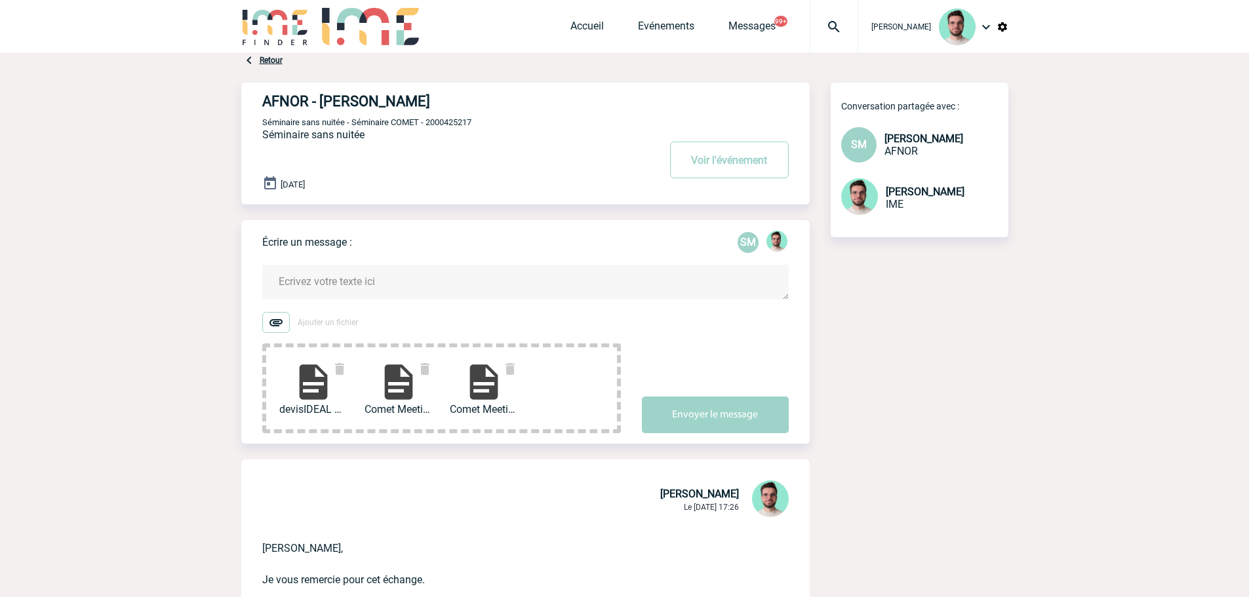
click at [431, 298] on textarea at bounding box center [525, 282] width 527 height 35
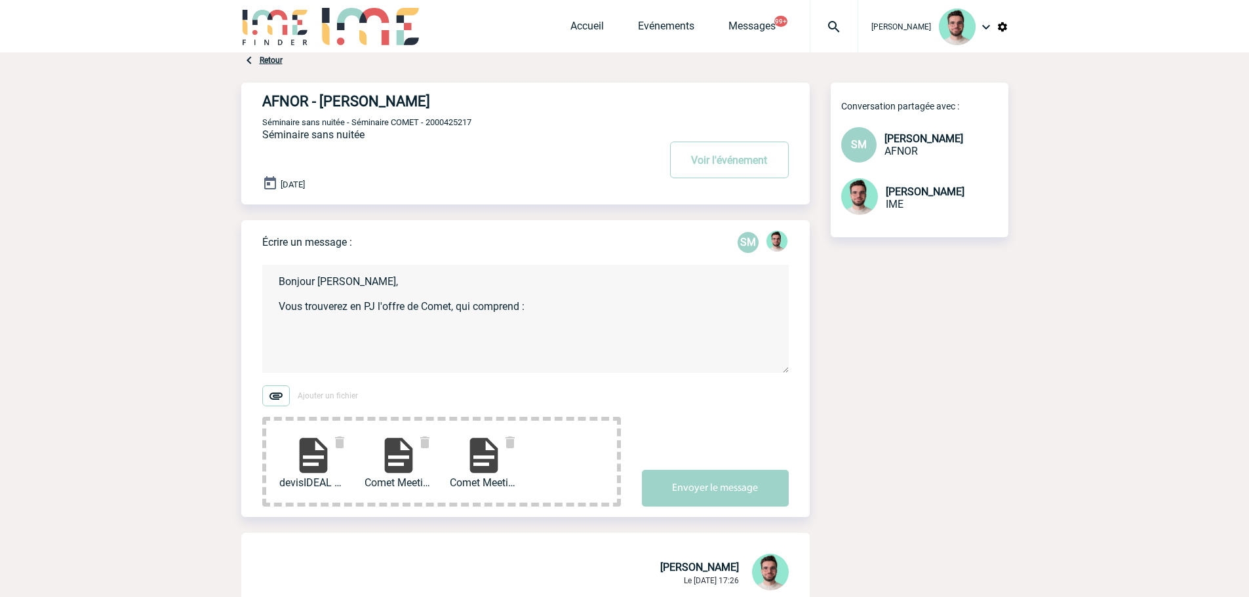
click at [415, 314] on textarea "Bonjour [PERSON_NAME], Vous trouverez en PJ l'offre de Comet, qui comprend :" at bounding box center [525, 319] width 527 height 108
click at [395, 339] on textarea "Bonjour [PERSON_NAME], Vous trouverez en PJ l'offre de Comet, qui comprend :" at bounding box center [525, 319] width 527 height 108
paste textarea "• Lo ipsumdolorsi ametcons adip elits doeiusm Te incid utlabore etdolore ma ali…"
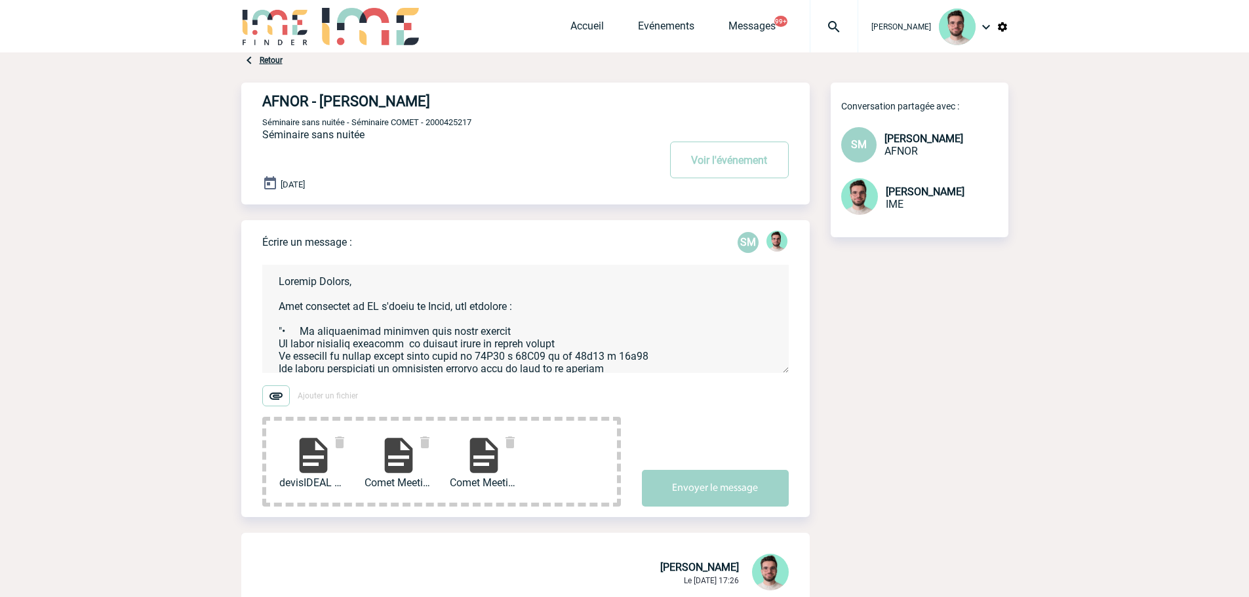
scroll to position [202, 0]
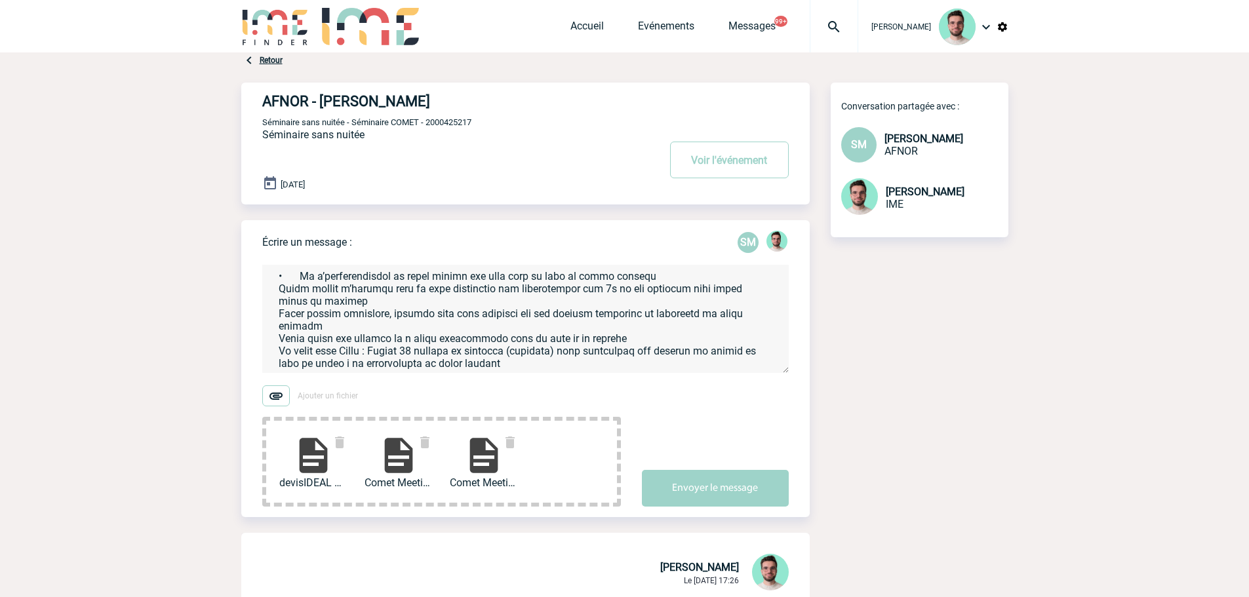
click at [513, 353] on textarea at bounding box center [525, 319] width 527 height 108
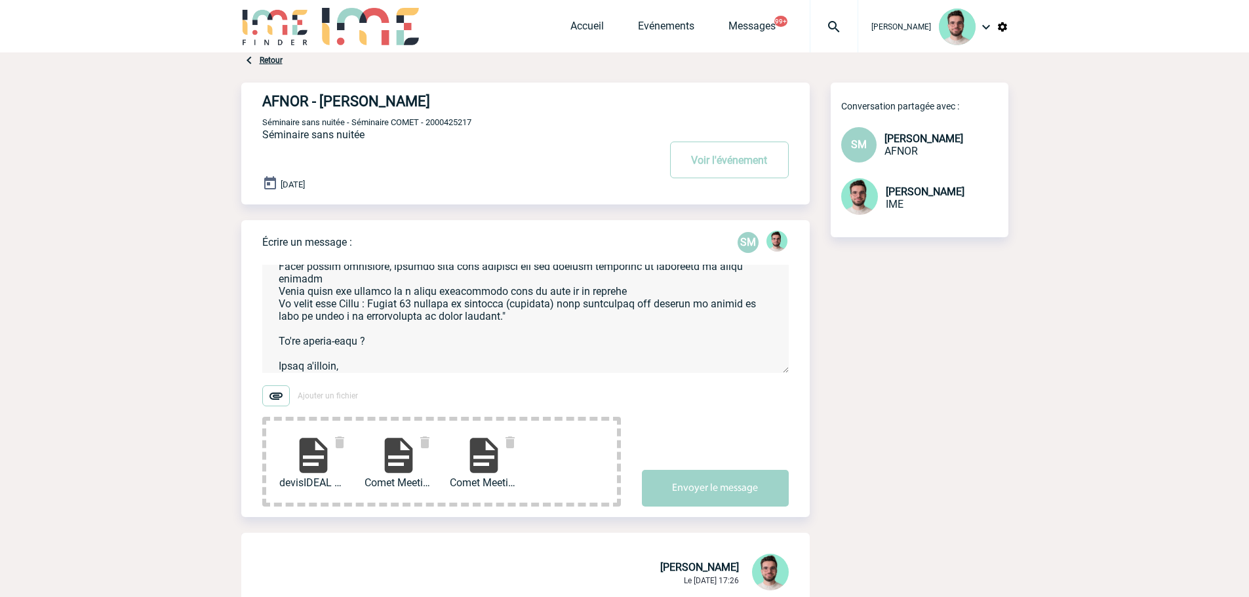
scroll to position [252, 0]
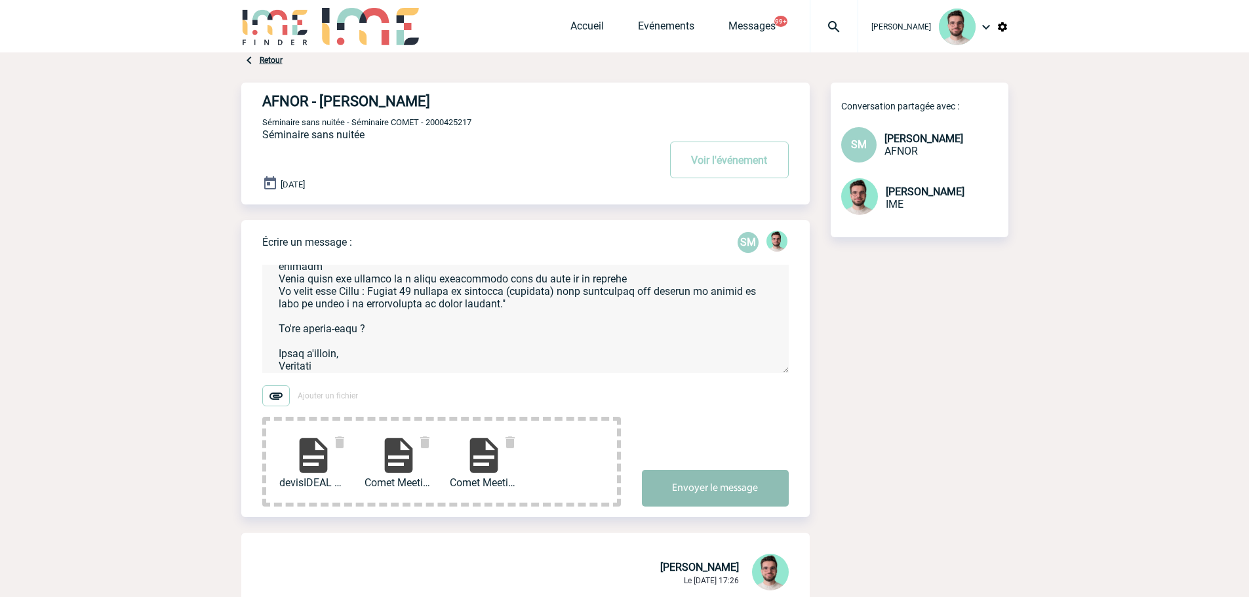
type textarea "Bonjour Sylvia, Vous trouverez en PJ l'offre de Comet, qui comprend : "• La res…"
click at [713, 489] on button "Envoyer le message" at bounding box center [715, 488] width 147 height 37
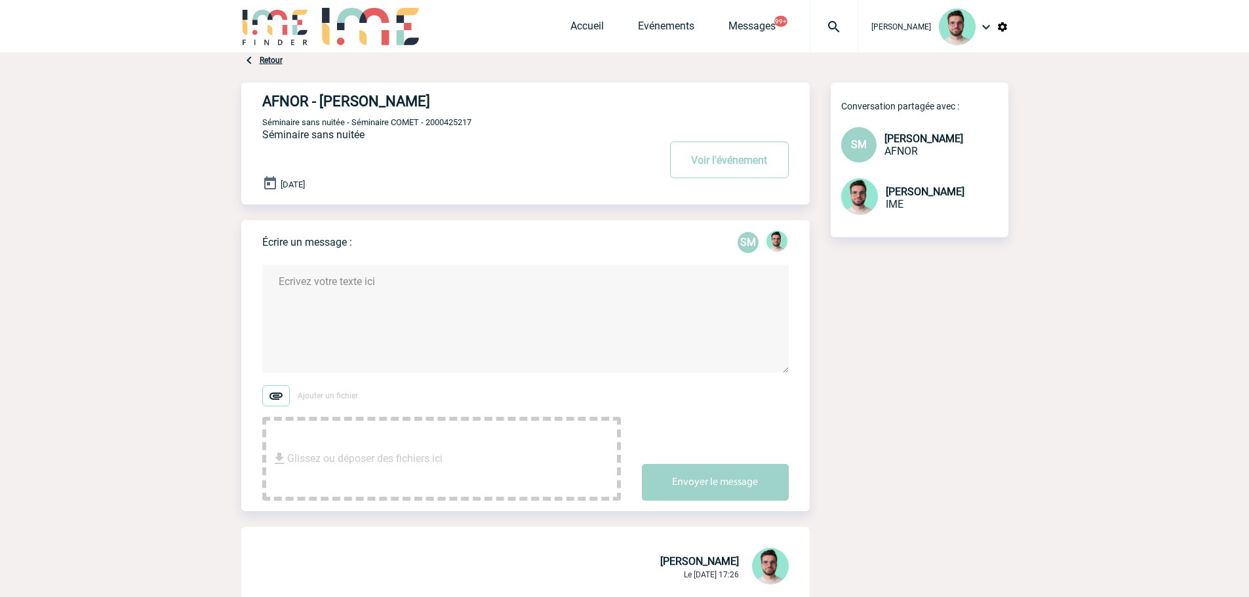
scroll to position [0, 0]
click at [438, 120] on span "Séminaire sans nuitée - Séminaire COMET - 2000425217" at bounding box center [366, 122] width 209 height 10
copy span "2000425217"
click at [382, 335] on textarea at bounding box center [525, 319] width 527 height 108
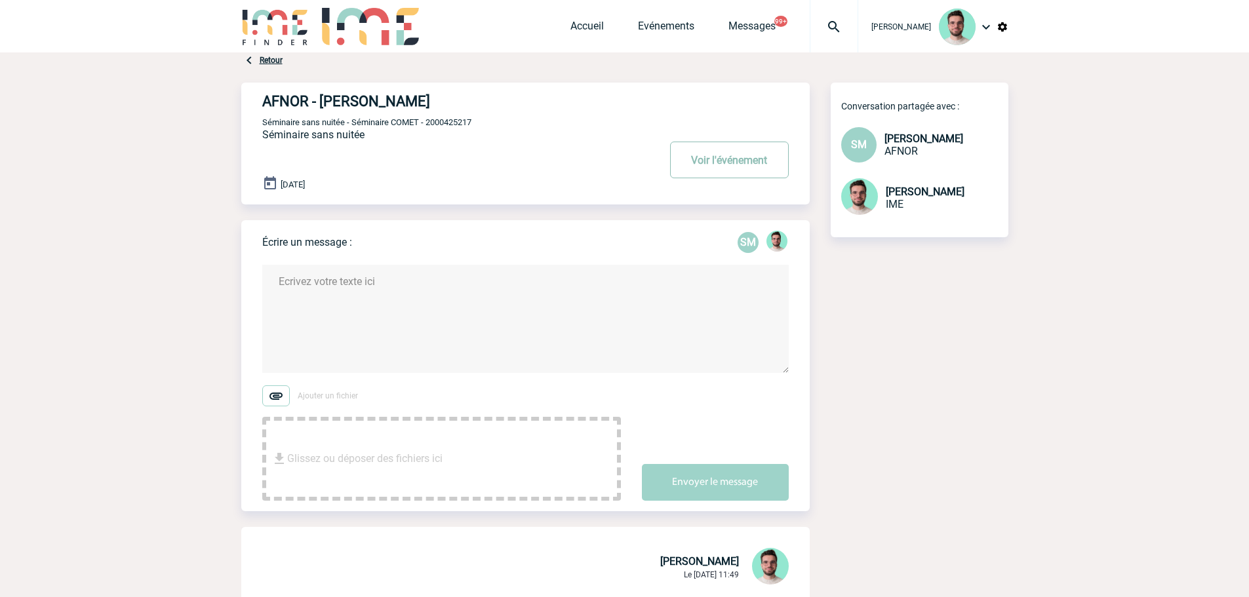
click at [744, 166] on button "Voir l'événement" at bounding box center [729, 160] width 119 height 37
